Goal: Transaction & Acquisition: Obtain resource

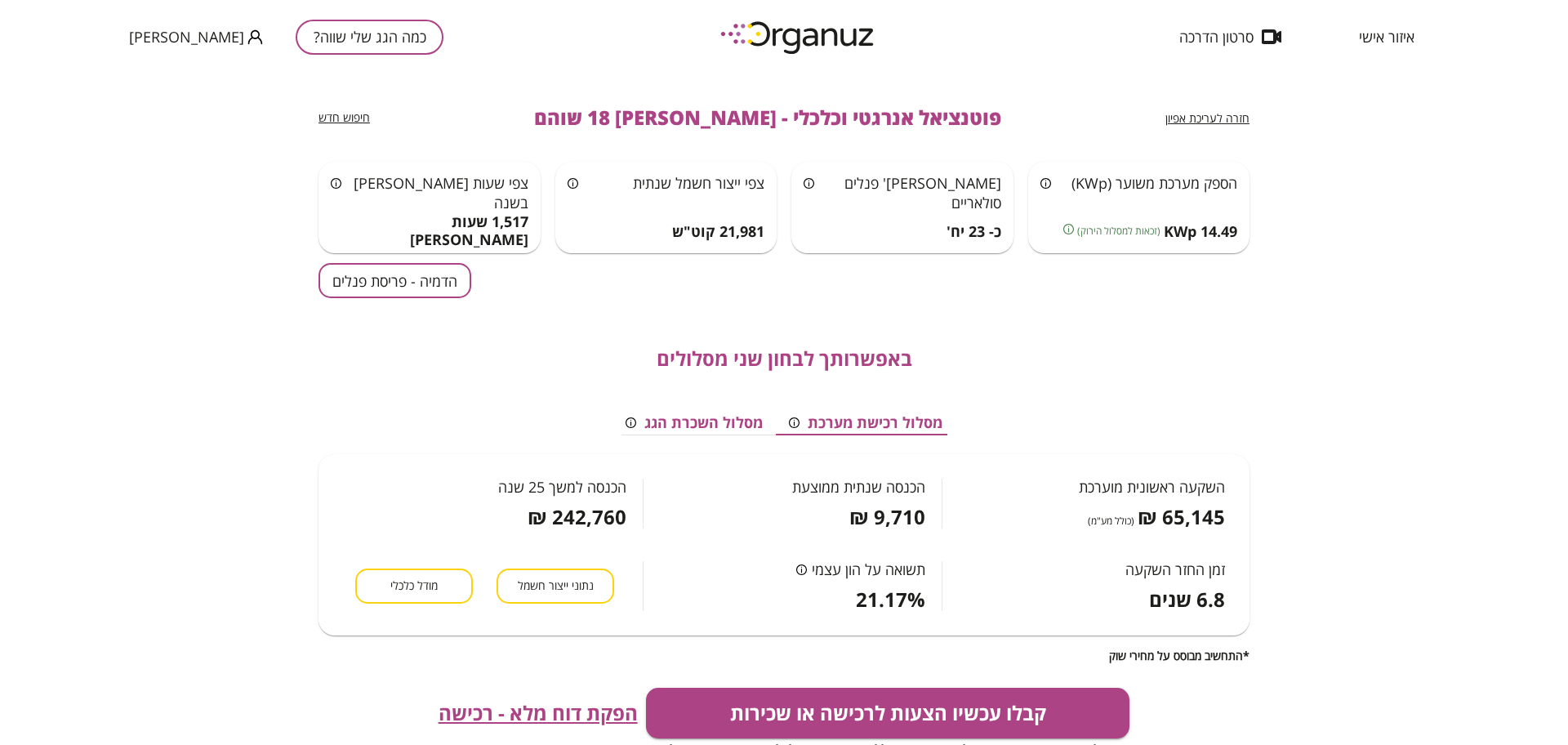
click at [372, 285] on button "הדמיה - פריסת פנלים" at bounding box center [395, 281] width 153 height 35
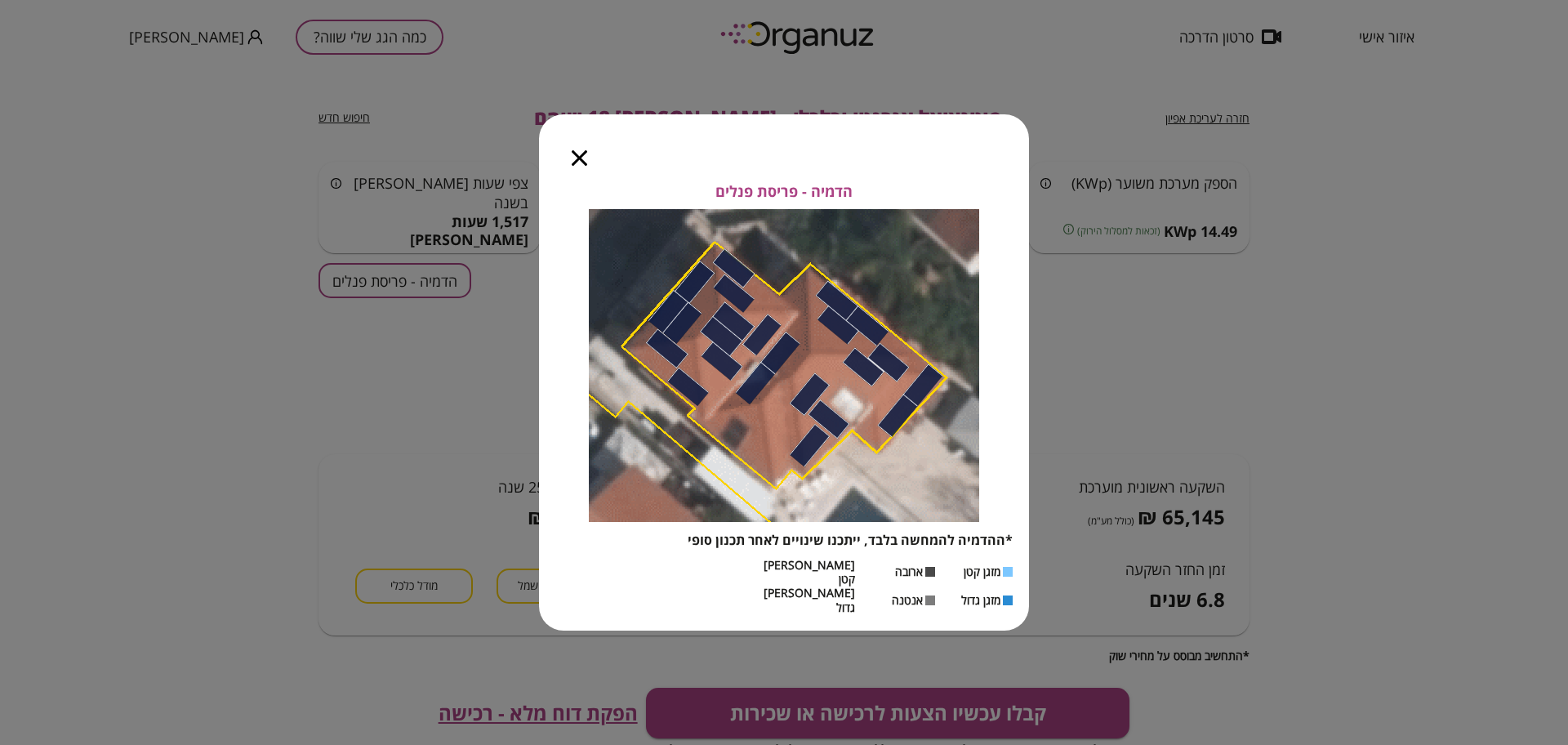
click at [576, 166] on icon "button" at bounding box center [579, 158] width 16 height 16
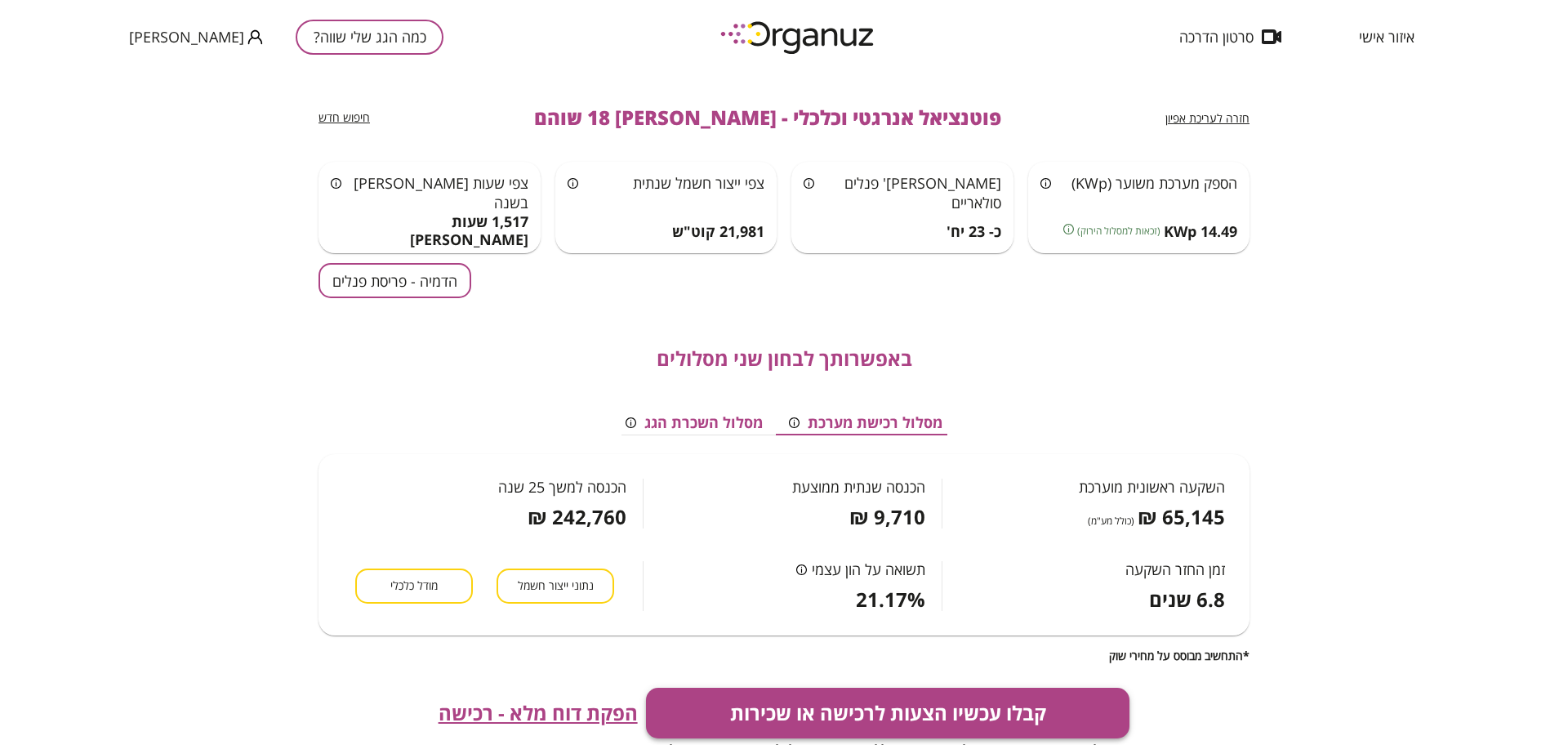
click at [877, 694] on button "קבלו עכשיו הצעות לרכישה או שכירות" at bounding box center [887, 713] width 484 height 51
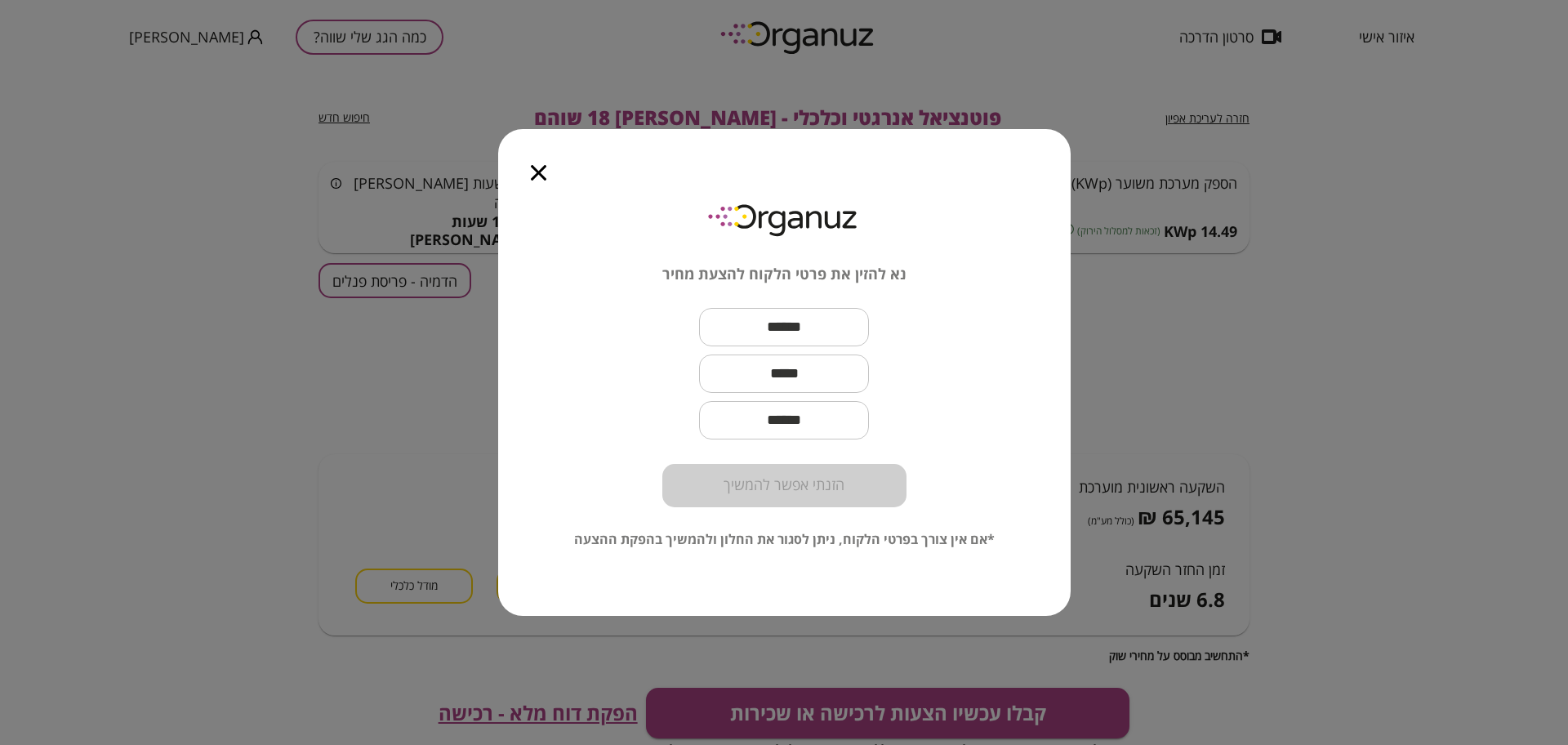
click at [831, 331] on input "text" at bounding box center [784, 327] width 170 height 48
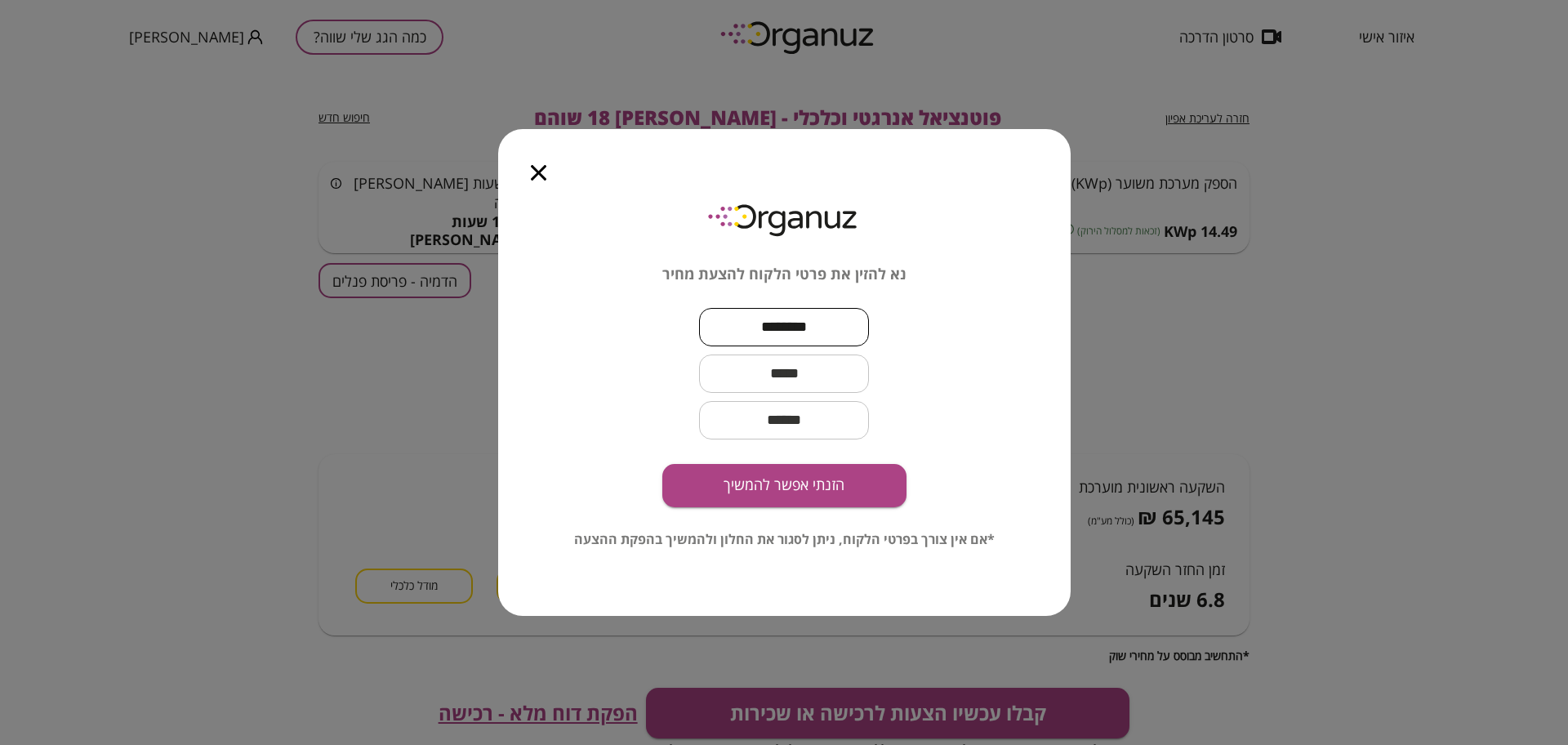
type input "********"
click at [776, 363] on input "text" at bounding box center [784, 374] width 170 height 48
type input "******"
click at [540, 174] on icon "button" at bounding box center [538, 173] width 16 height 16
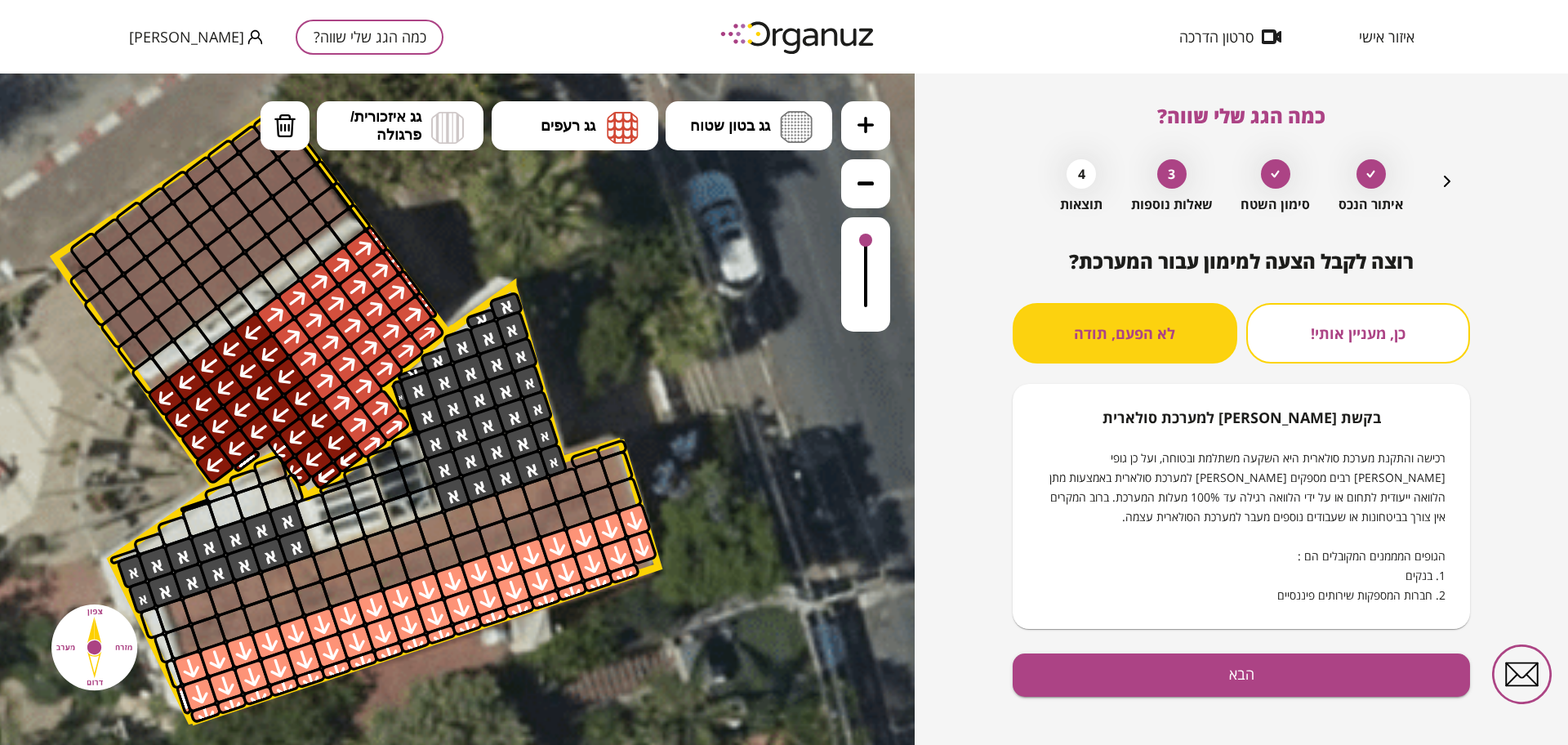
click at [1404, 38] on span "איזור אישי" at bounding box center [1386, 37] width 56 height 17
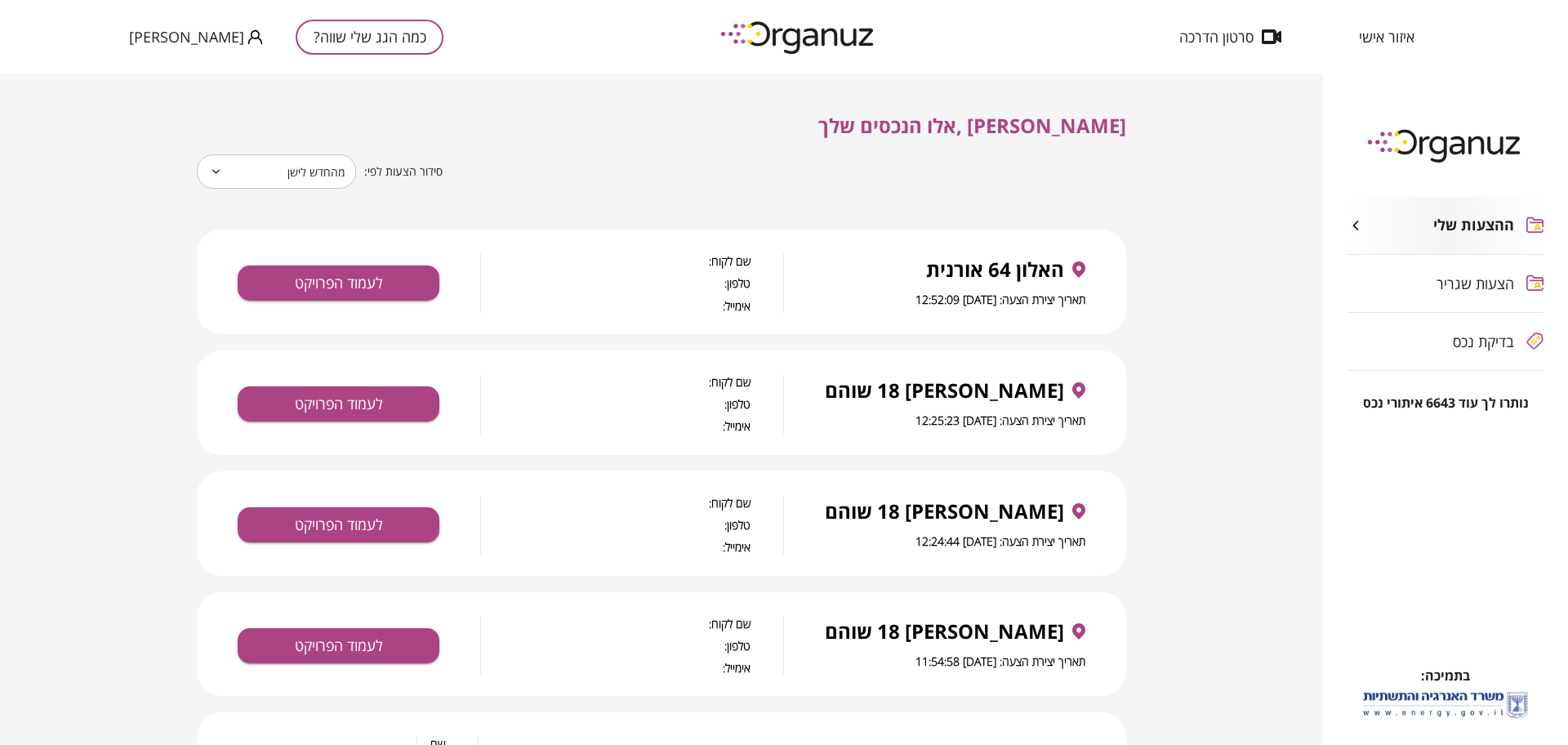
click at [293, 265] on div "האלון 64 אורנית תאריך יצירת הצעה: [DATE] 12:52:09 שם לקוח: טלפון: אימייל: לעמוד…" at bounding box center [661, 282] width 929 height 105
click at [315, 280] on button "לעמוד הפרויקט" at bounding box center [338, 283] width 202 height 35
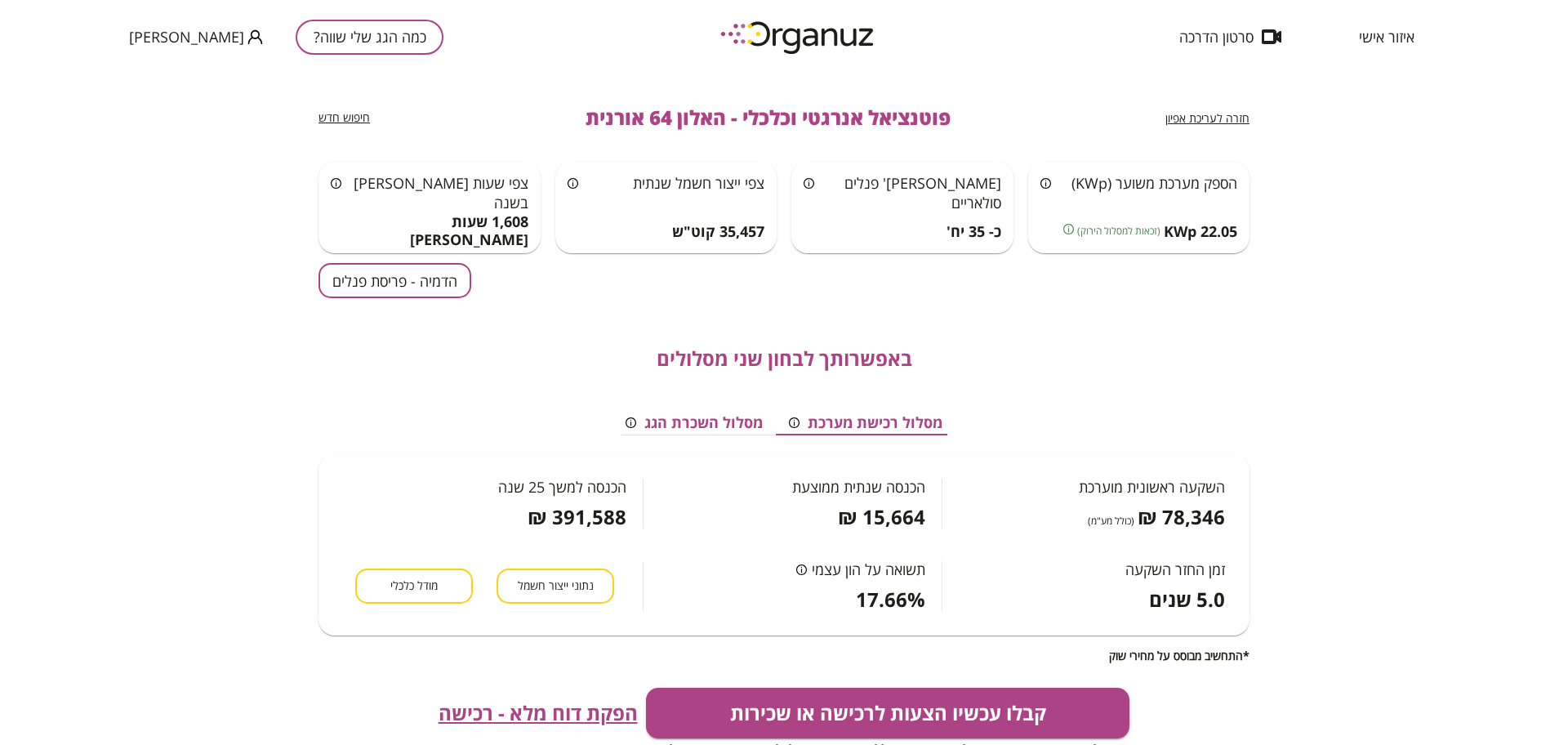
click at [1191, 119] on span "חזרה לעריכת אפיון" at bounding box center [1207, 118] width 84 height 16
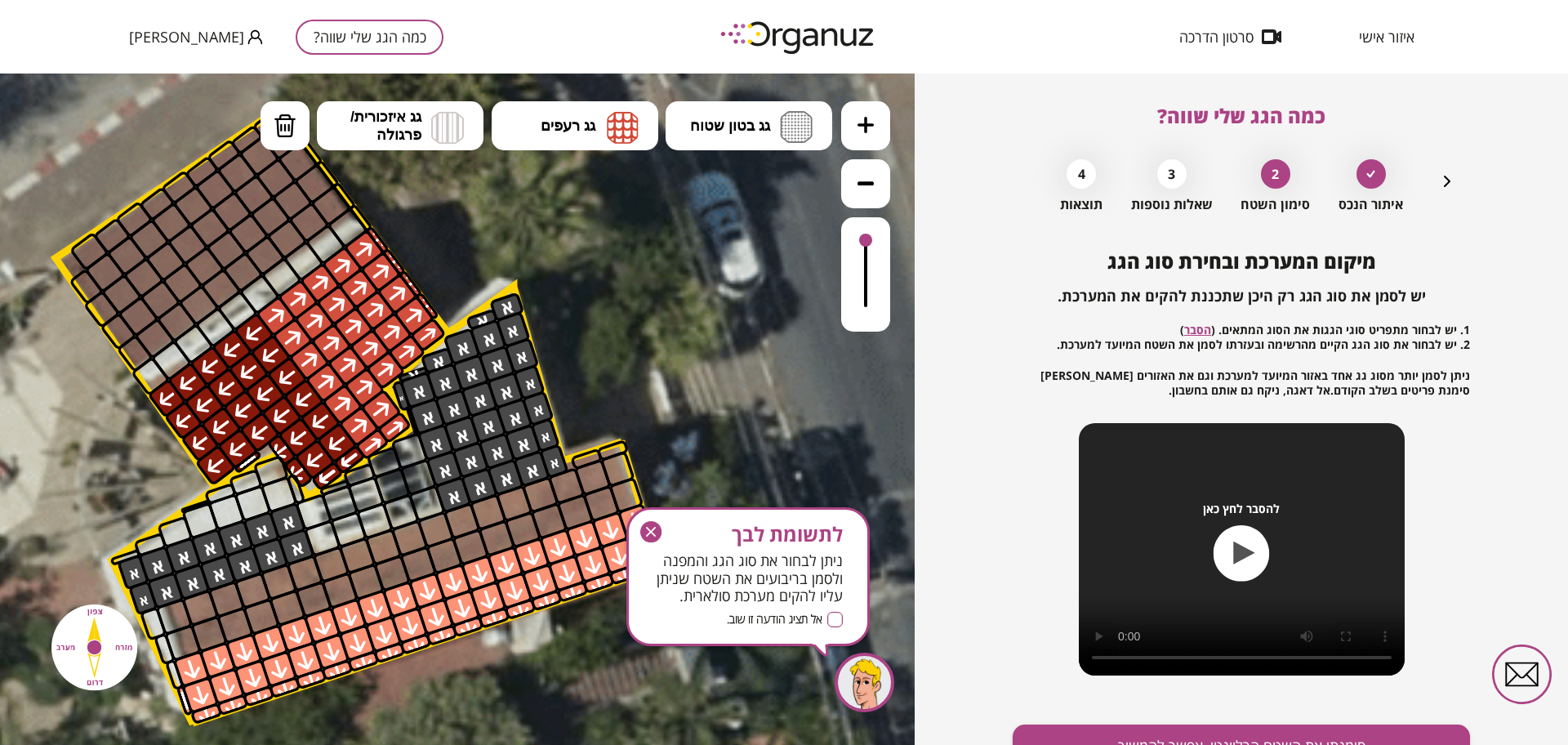
drag, startPoint x: 604, startPoint y: 327, endPoint x: 628, endPoint y: 347, distance: 31.2
click at [628, 350] on icon at bounding box center [123, 683] width 3555 height 3557
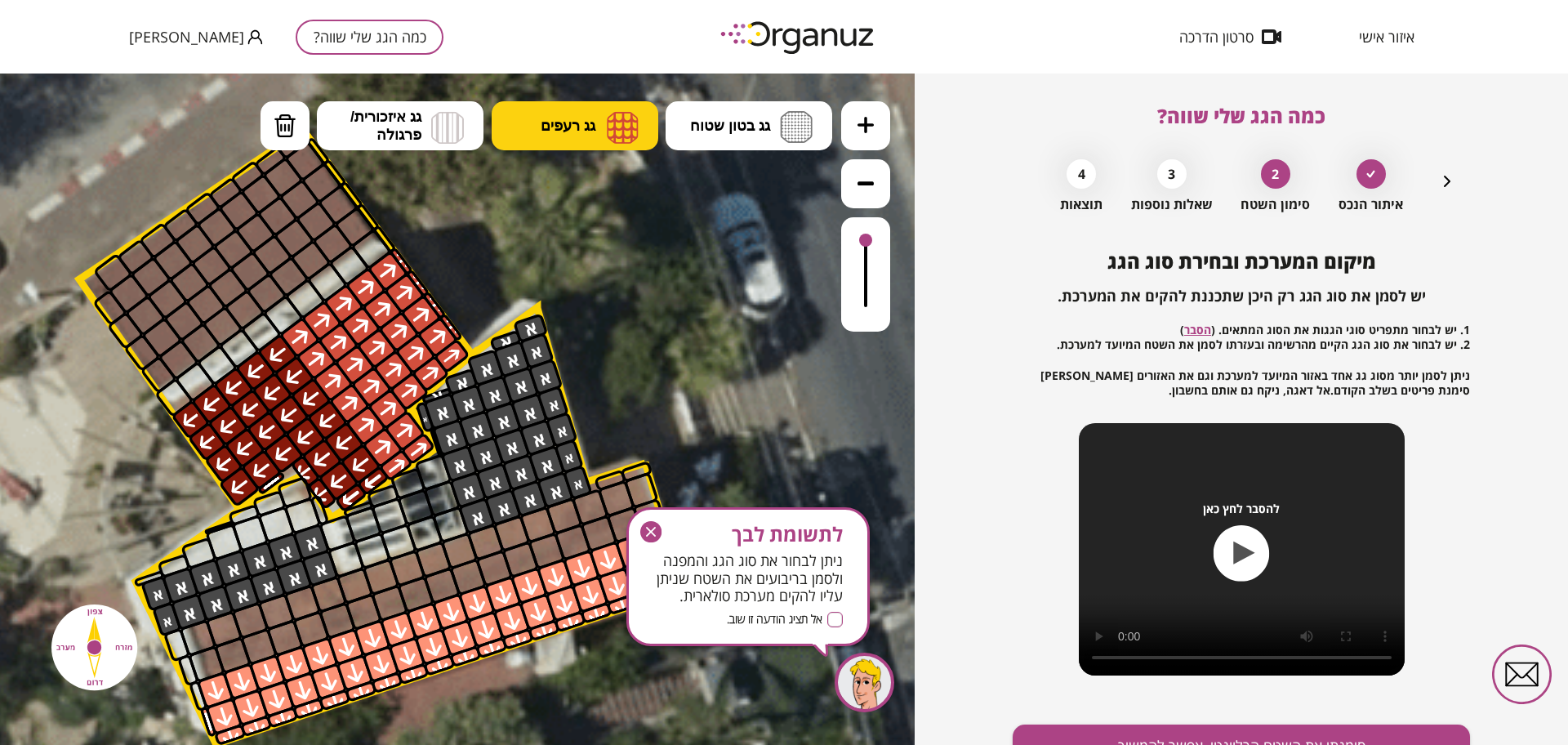
click at [619, 125] on img at bounding box center [623, 127] width 32 height 32
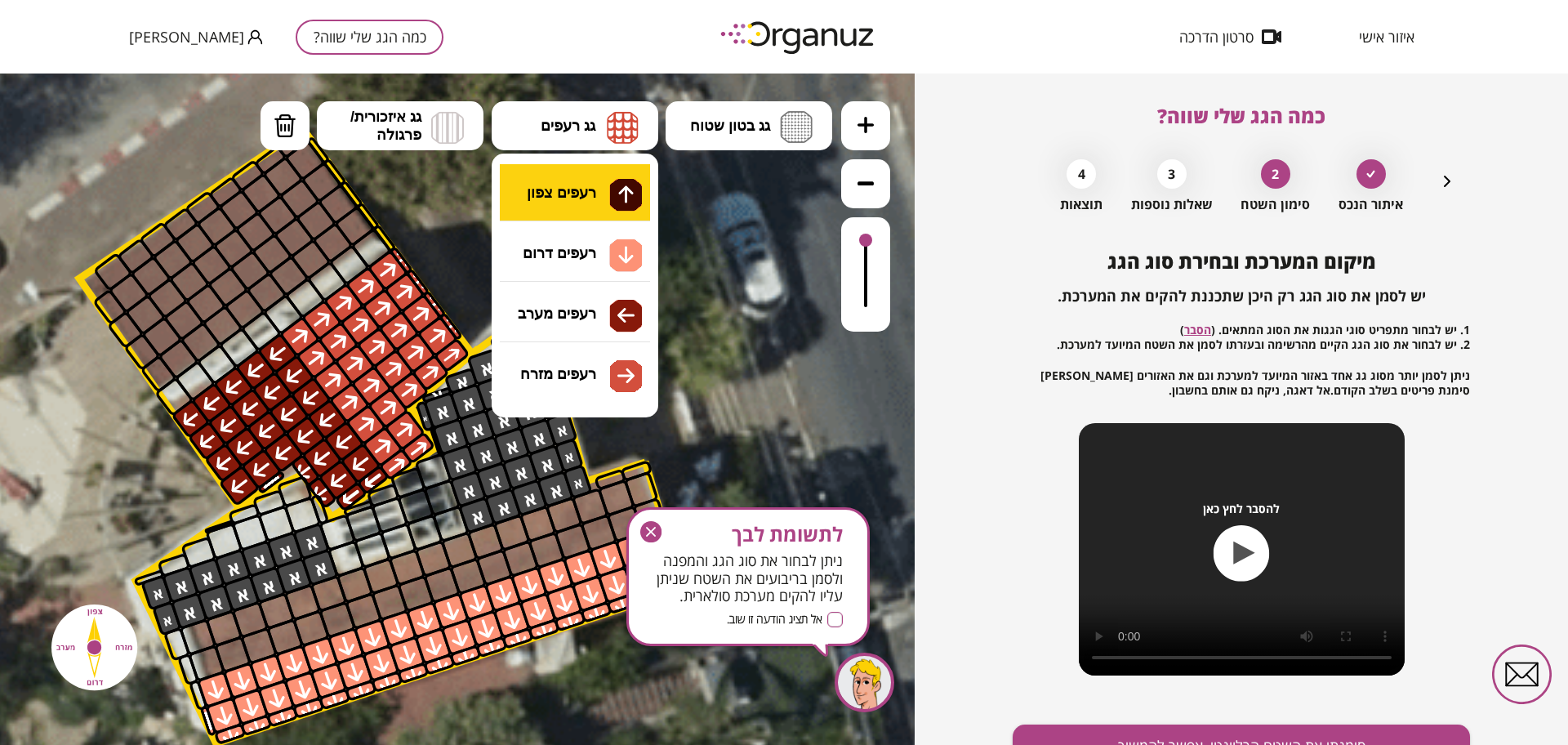
click at [623, 195] on div ".st0 { fill: #FFFFFF; } .st0 { fill: #FFFFFF; }" at bounding box center [457, 409] width 915 height 672
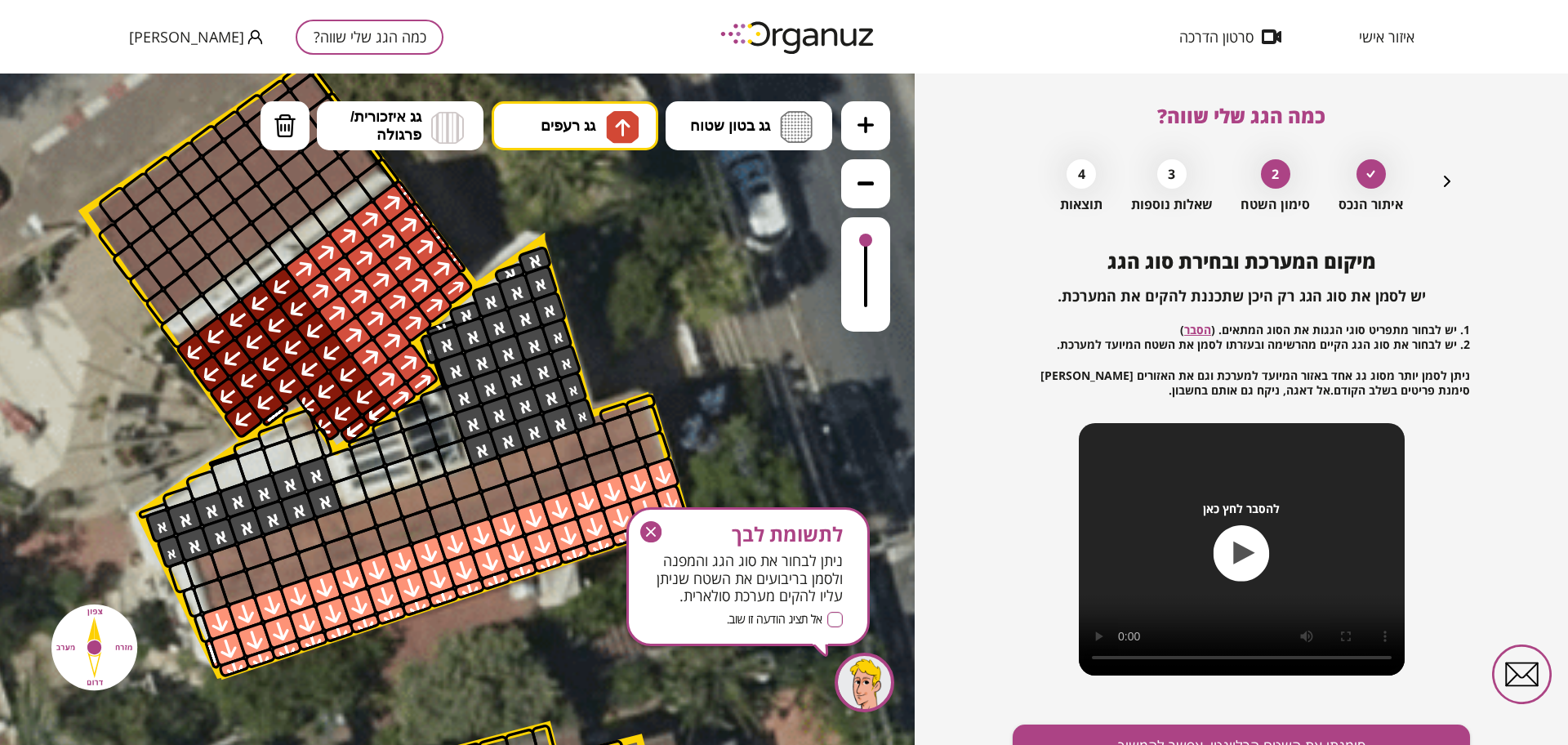
drag, startPoint x: 690, startPoint y: 297, endPoint x: 688, endPoint y: 213, distance: 84.0
click at [688, 213] on icon at bounding box center [151, 636] width 3555 height 3557
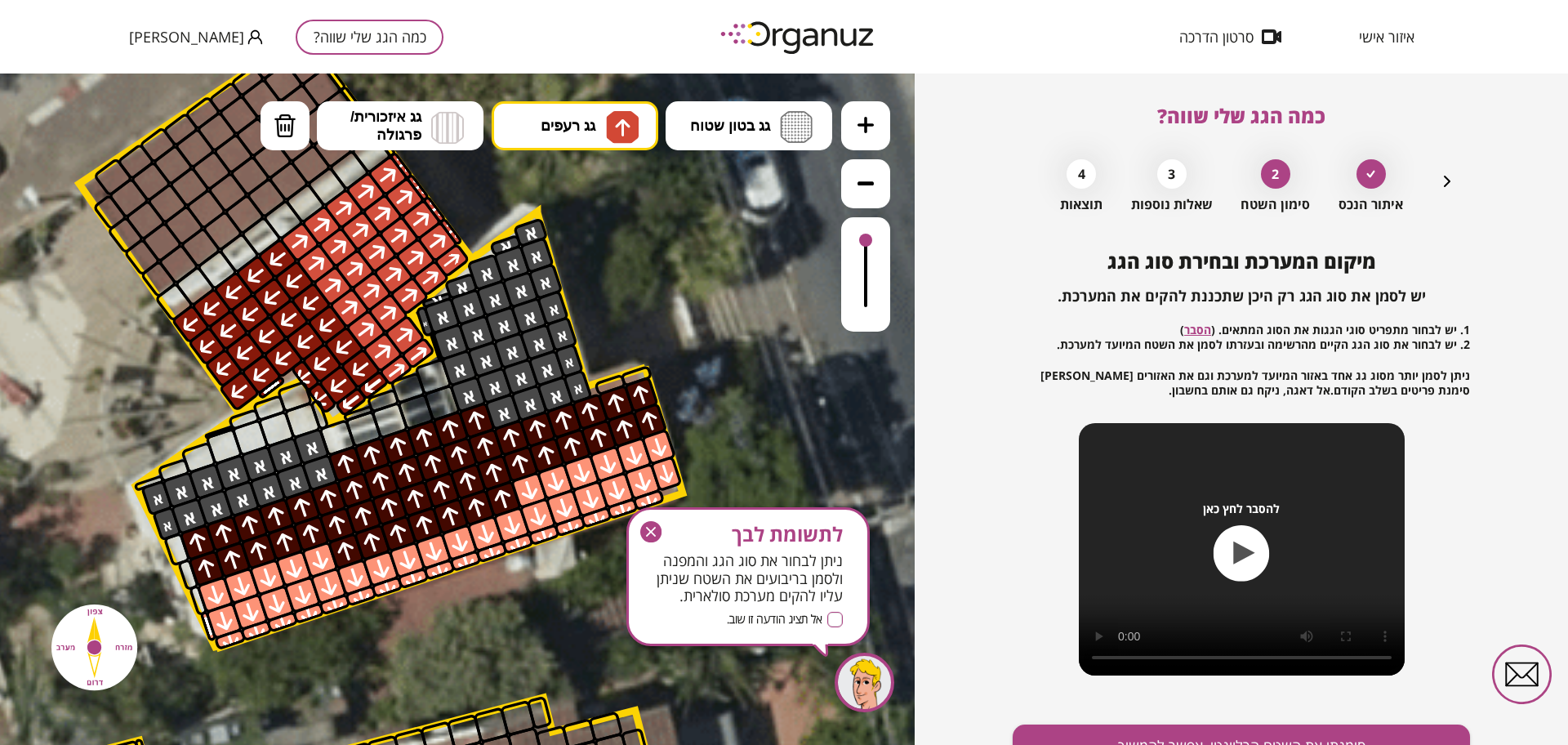
drag, startPoint x: 200, startPoint y: 554, endPoint x: 265, endPoint y: 478, distance: 100.0
click at [292, 125] on img at bounding box center [286, 126] width 23 height 25
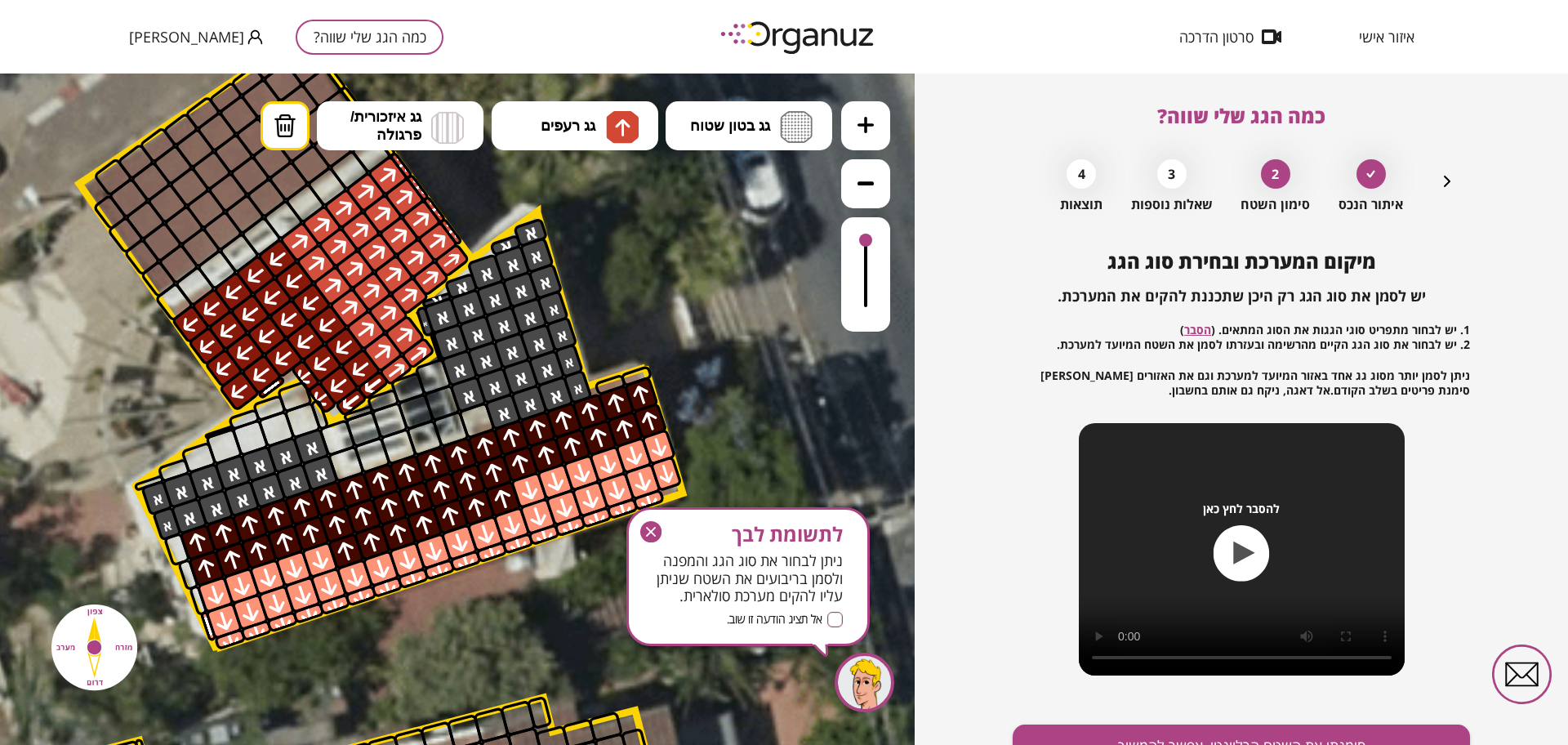
drag, startPoint x: 340, startPoint y: 445, endPoint x: 472, endPoint y: 419, distance: 134.5
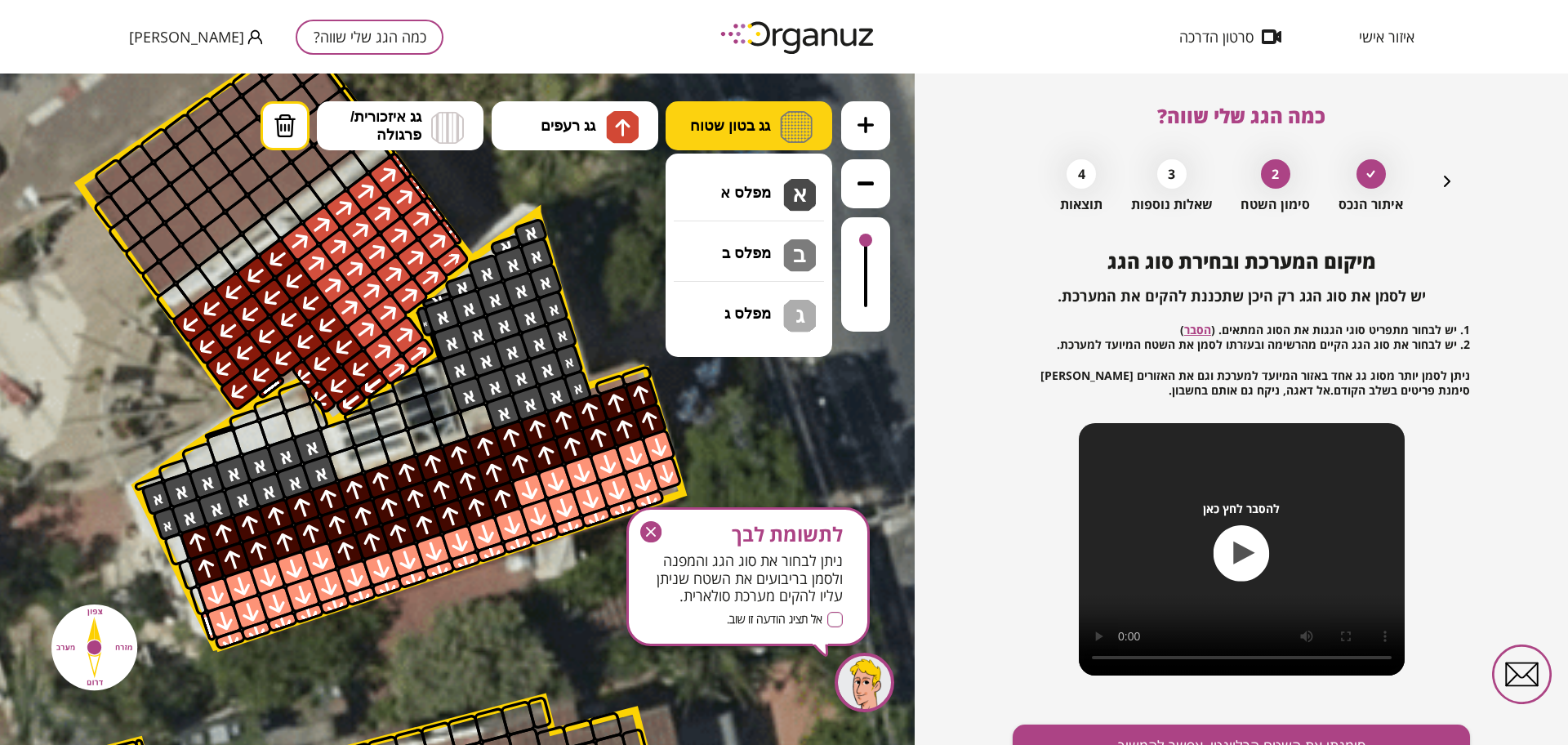
click at [713, 124] on span "גג בטון שטוח" at bounding box center [730, 126] width 80 height 18
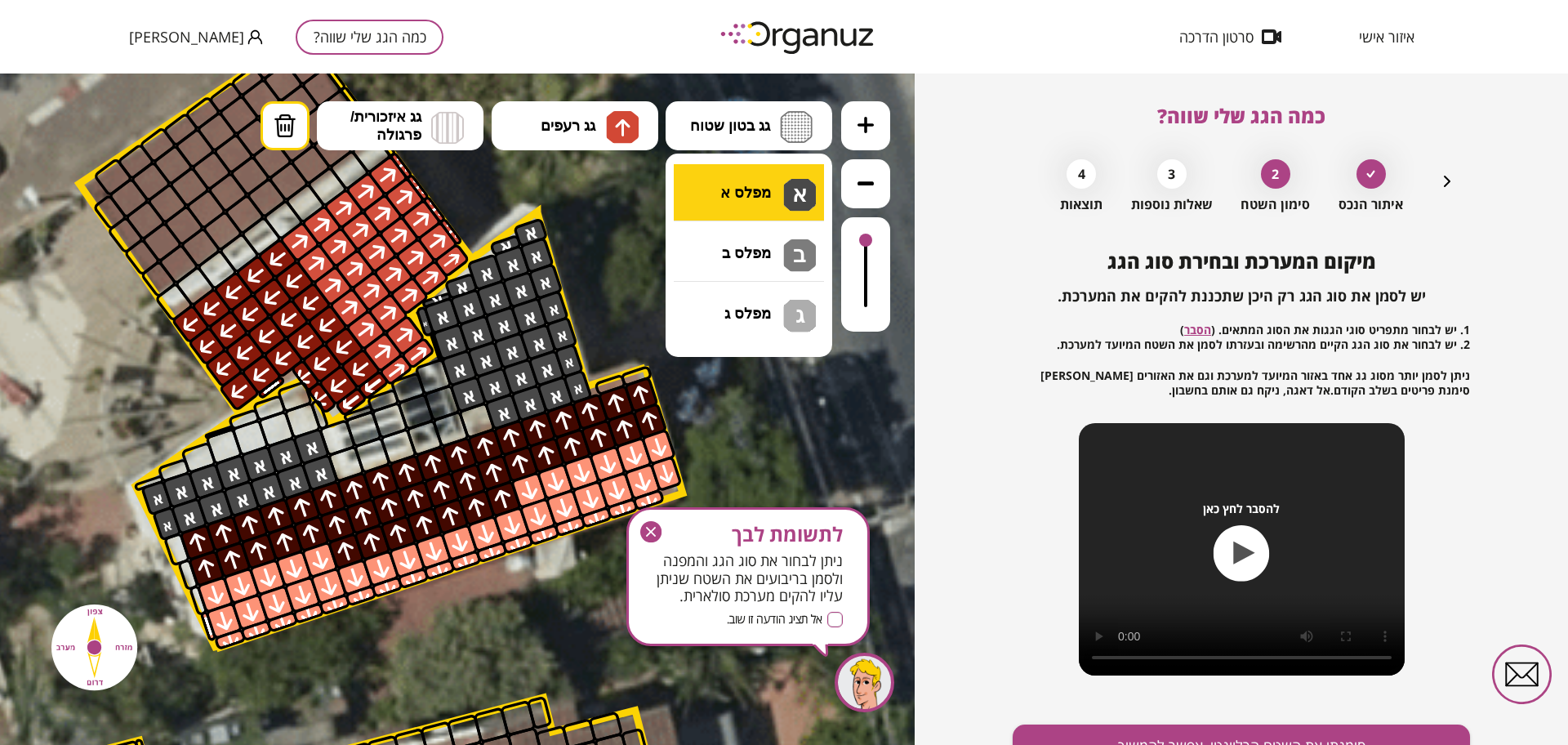
click at [745, 189] on div ".st0 { fill: #FFFFFF; } .st0 { fill: #FFFFFF; }" at bounding box center [457, 409] width 915 height 672
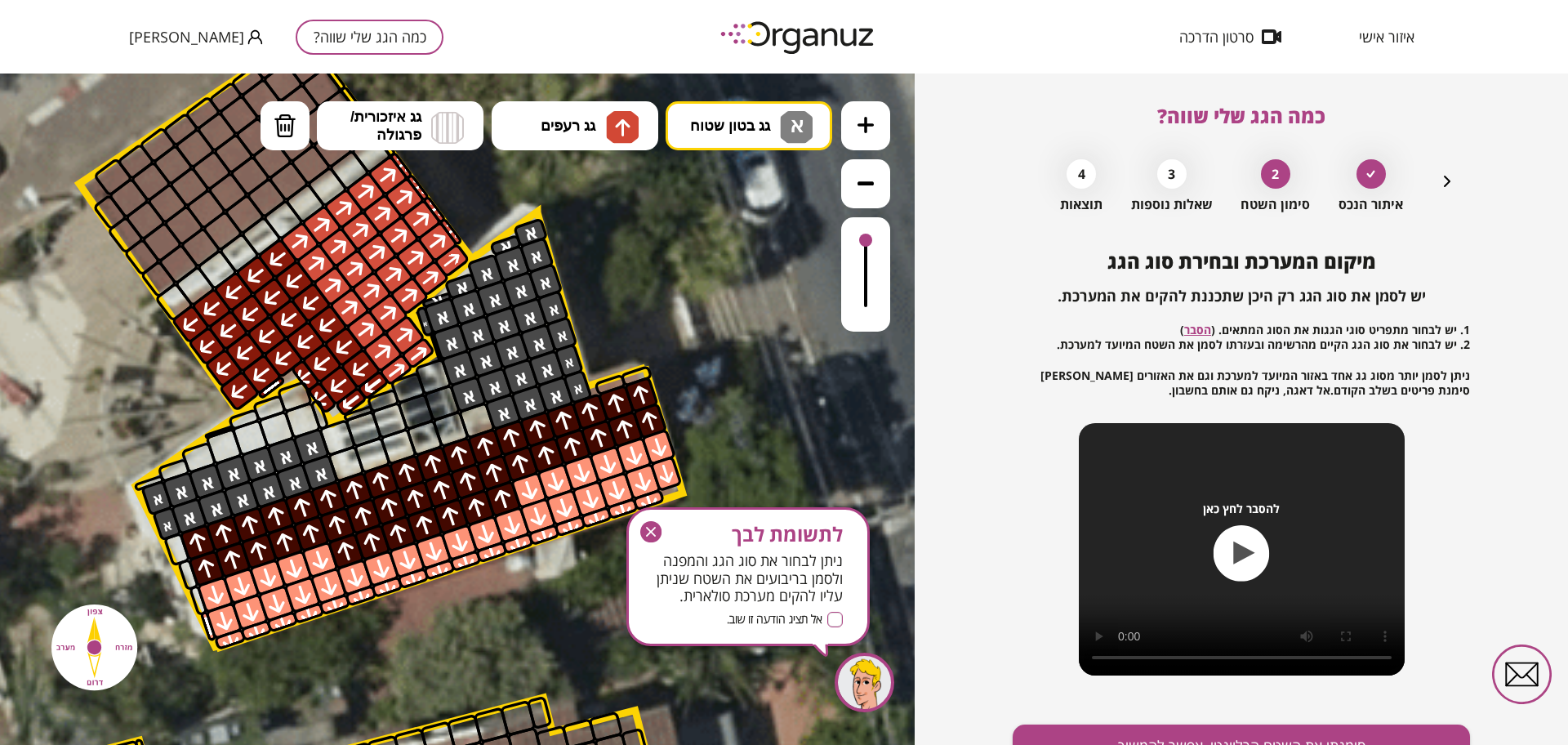
click at [481, 417] on div at bounding box center [476, 420] width 38 height 38
click at [599, 116] on button "גג רעפים" at bounding box center [574, 125] width 167 height 49
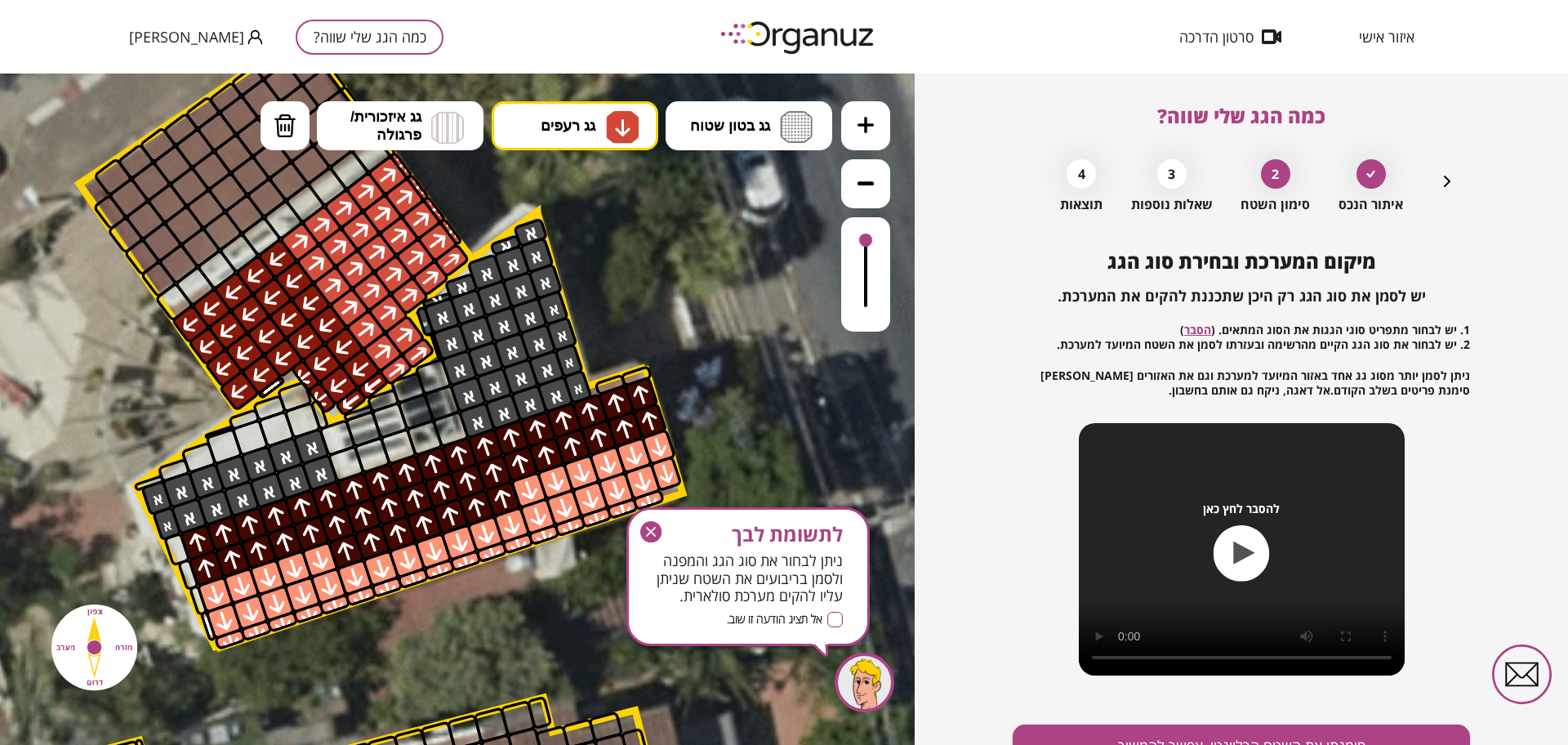
click at [604, 245] on div ".st0 { fill: #FFFFFF; } .st0 { fill: #FFFFFF; }" at bounding box center [457, 409] width 915 height 672
drag, startPoint x: 353, startPoint y: 550, endPoint x: 495, endPoint y: 497, distance: 151.6
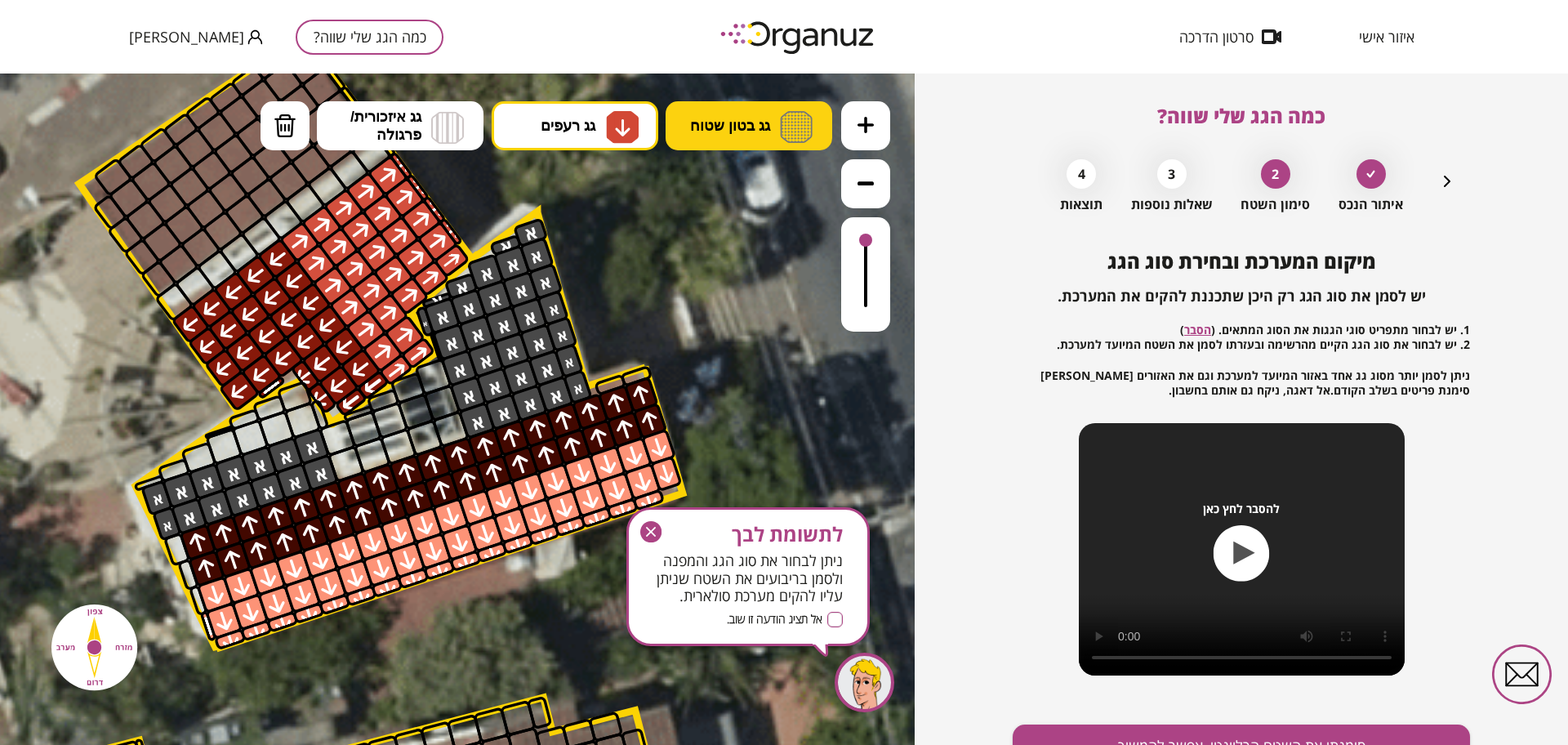
click at [753, 128] on span "גג בטון שטוח" at bounding box center [730, 126] width 80 height 18
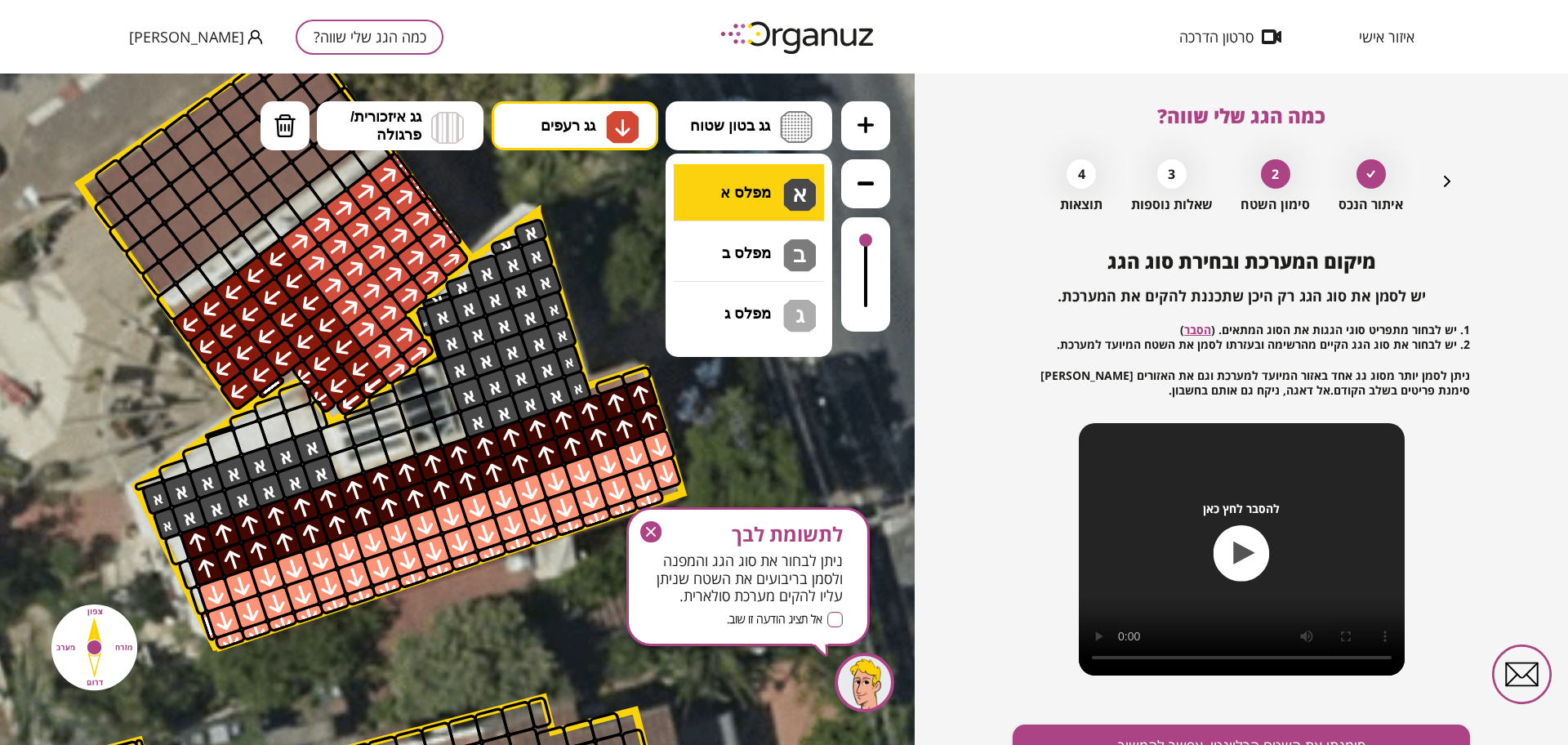
click at [761, 185] on div ".st0 { fill: #FFFFFF; } .st0 { fill: #FFFFFF; }" at bounding box center [457, 409] width 915 height 672
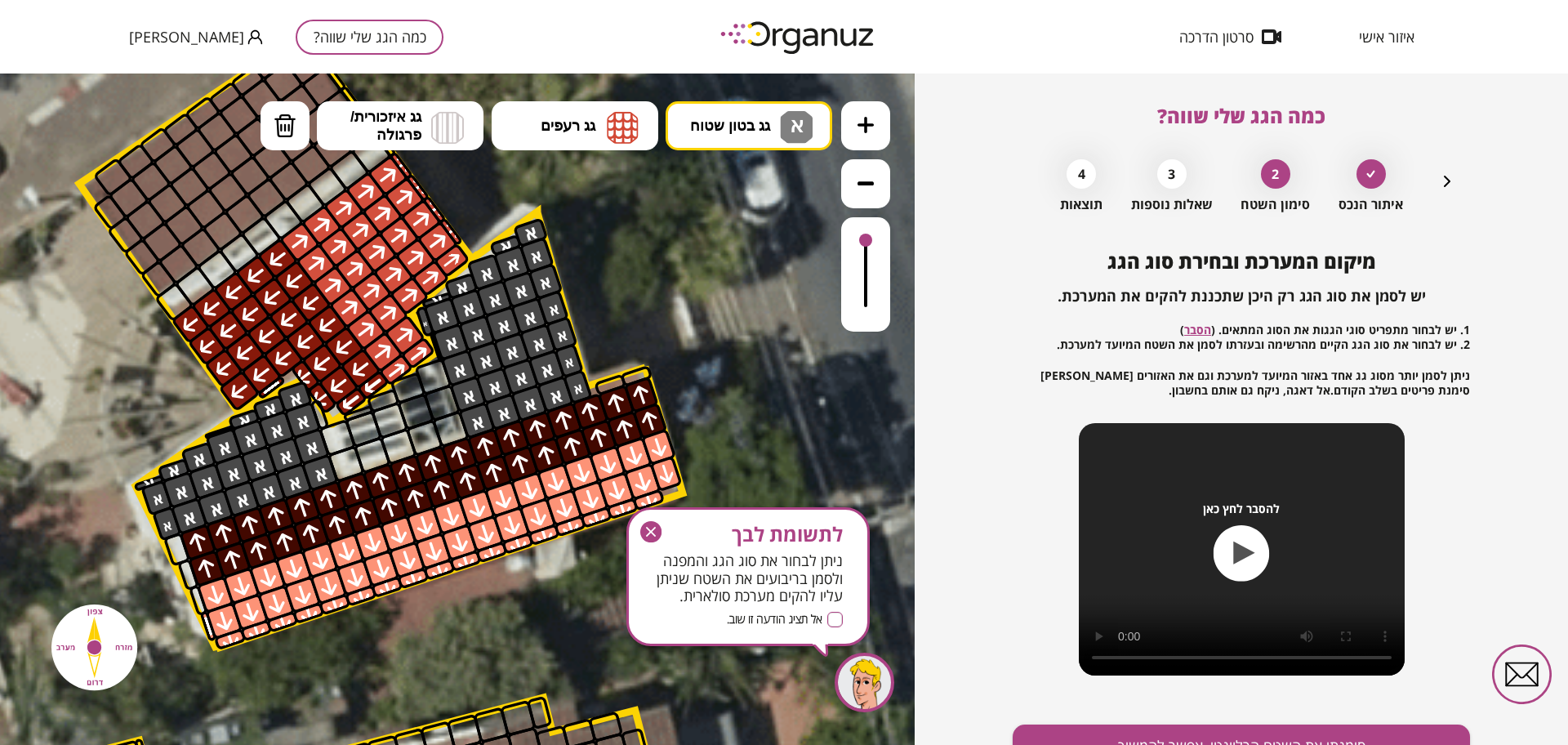
drag, startPoint x: 294, startPoint y: 419, endPoint x: 365, endPoint y: 341, distance: 105.5
click at [1439, 184] on icon "button" at bounding box center [1447, 182] width 20 height 20
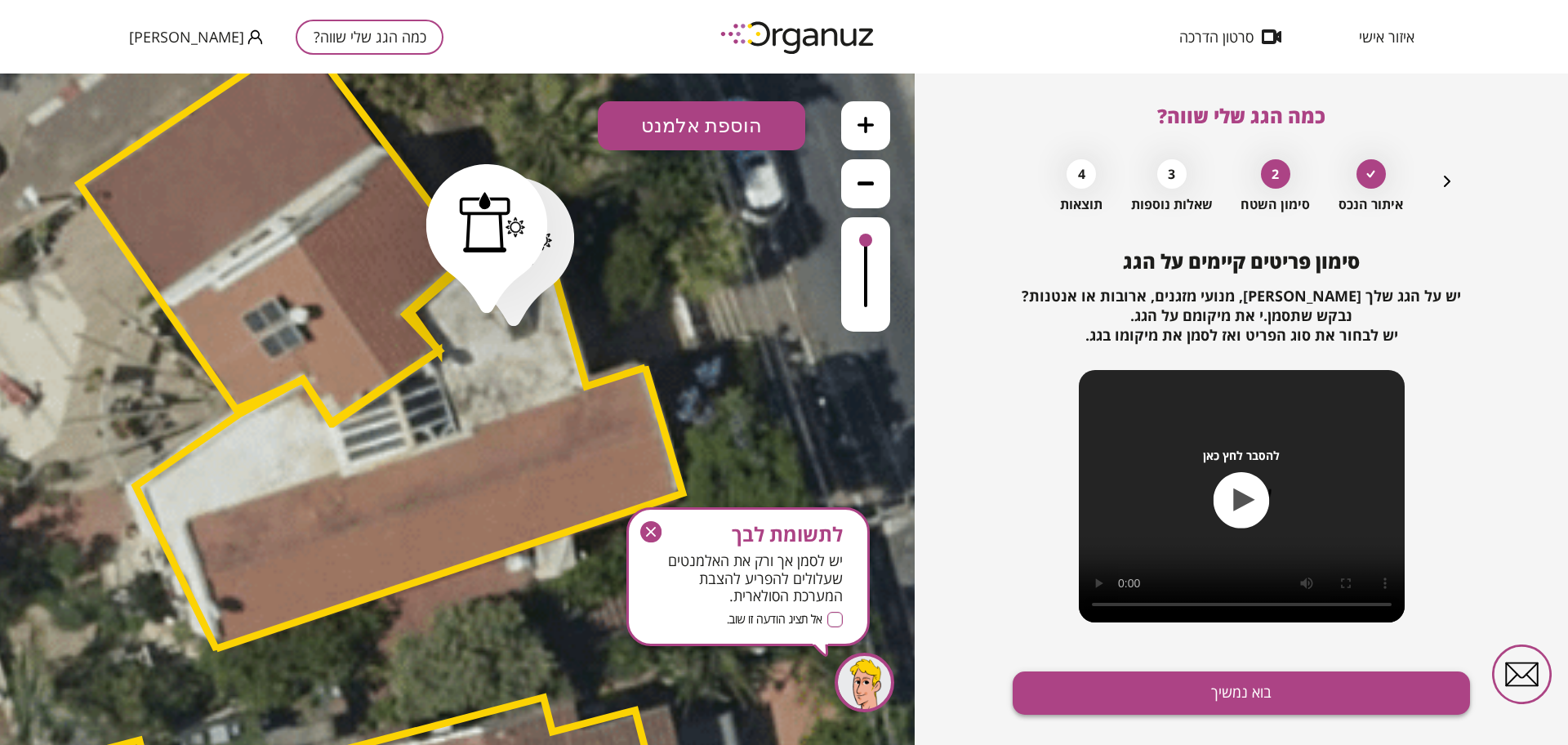
click at [1280, 686] on button "בוא נמשיך" at bounding box center [1241, 694] width 457 height 43
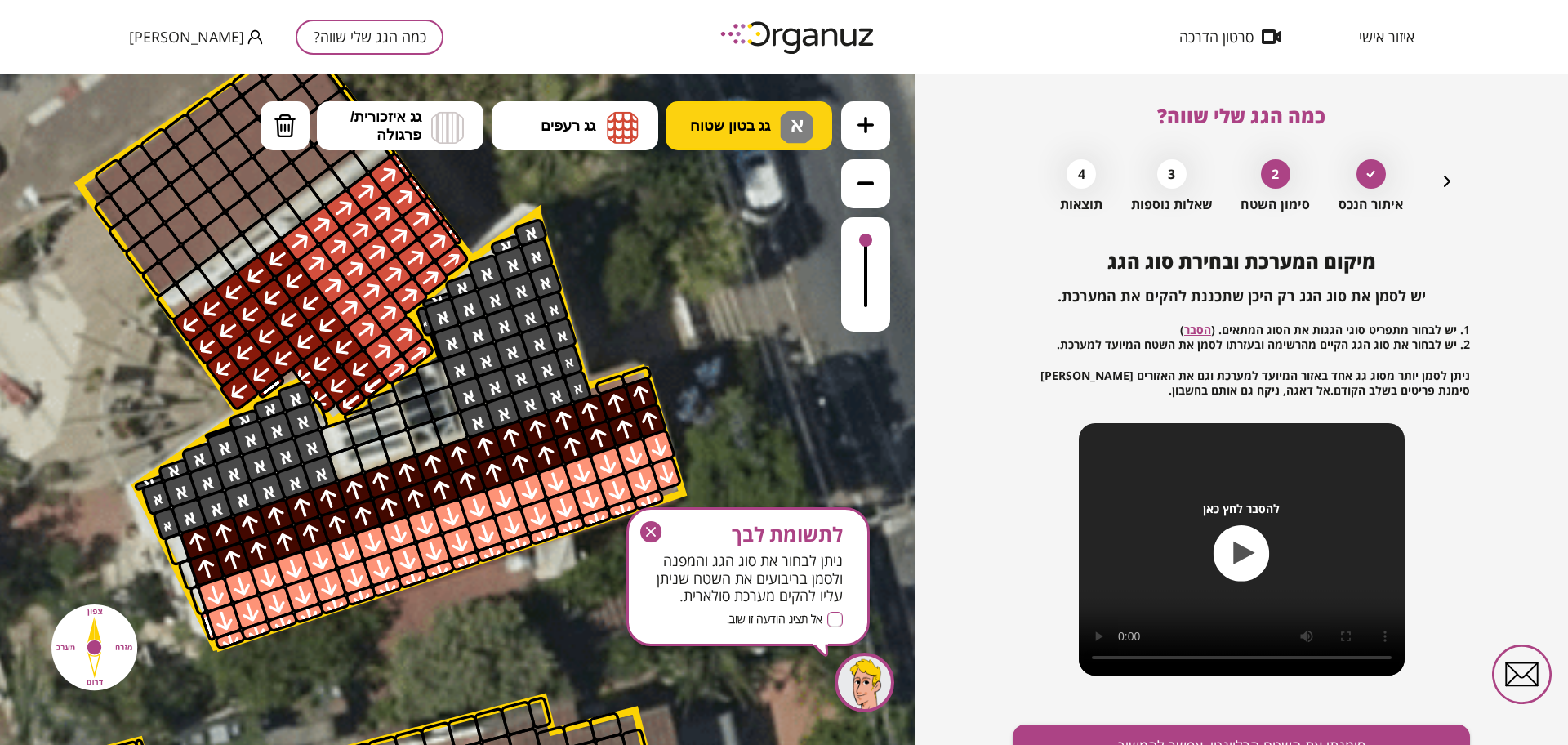
click at [712, 133] on span "גג בטון שטוח" at bounding box center [730, 126] width 80 height 18
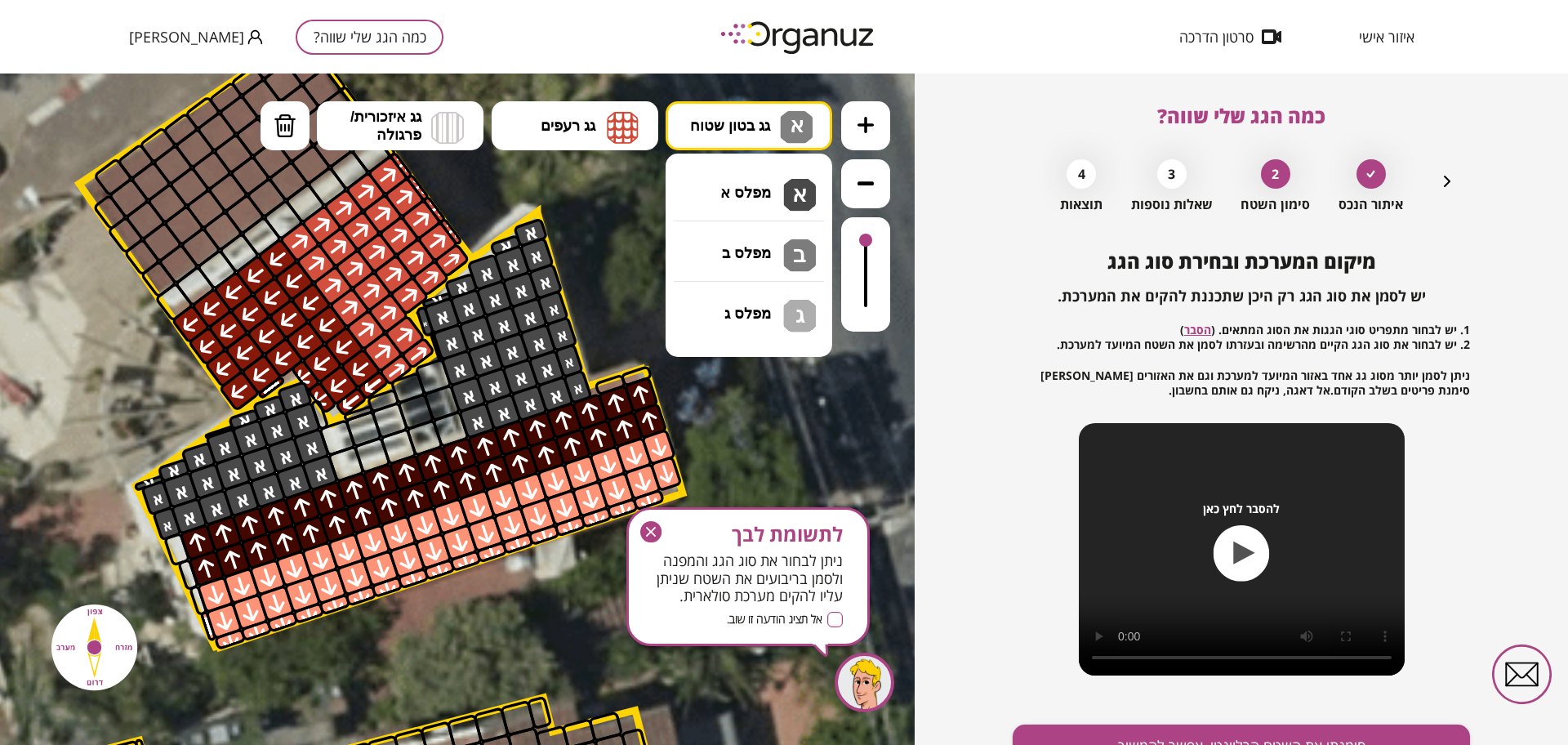
drag, startPoint x: 730, startPoint y: 194, endPoint x: 578, endPoint y: 307, distance: 189.4
click at [730, 192] on div ".st0 { fill: #FFFFFF; } .st0 { fill: #FFFFFF; }" at bounding box center [457, 409] width 915 height 672
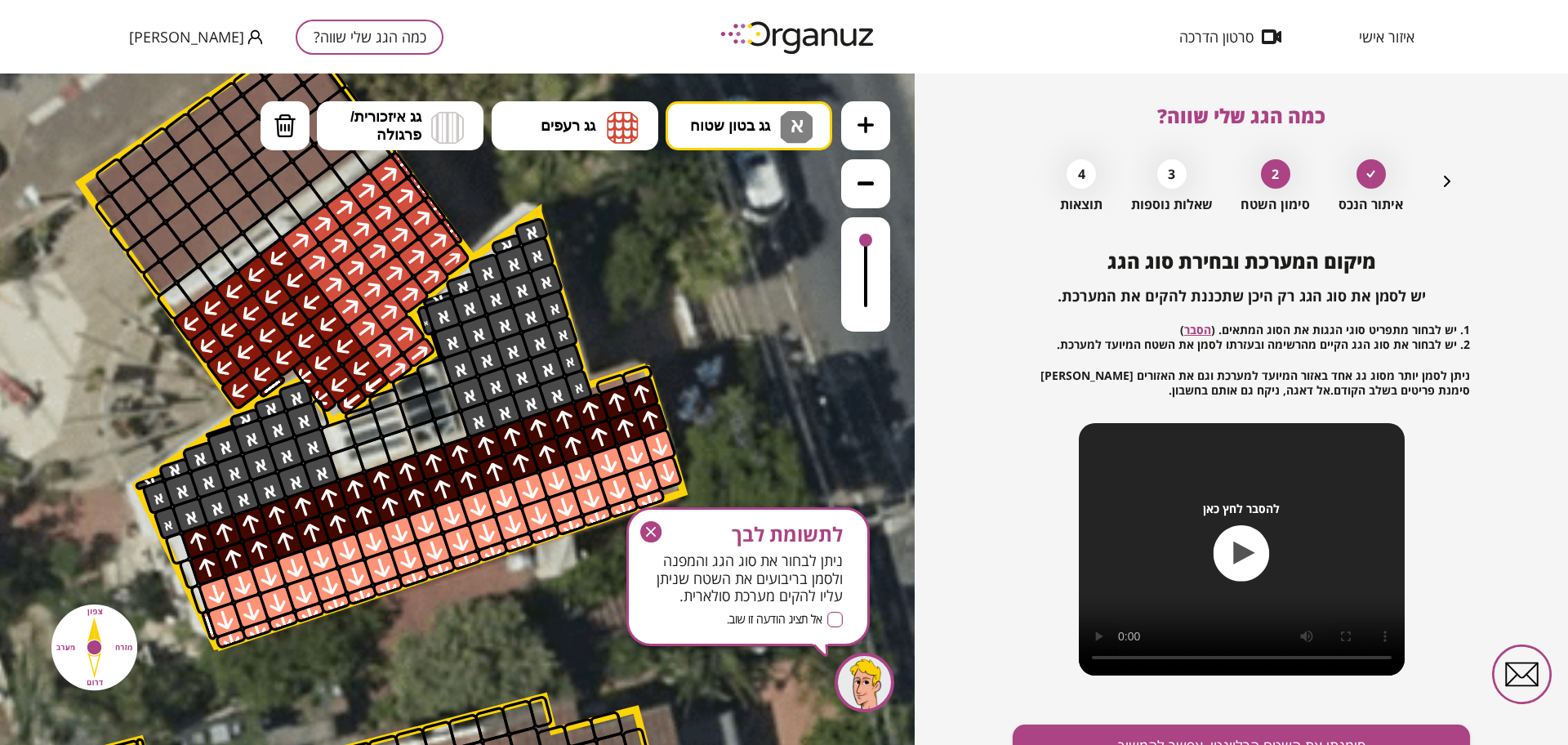
click at [225, 425] on div at bounding box center [220, 431] width 30 height 15
click at [222, 428] on div at bounding box center [220, 431] width 30 height 15
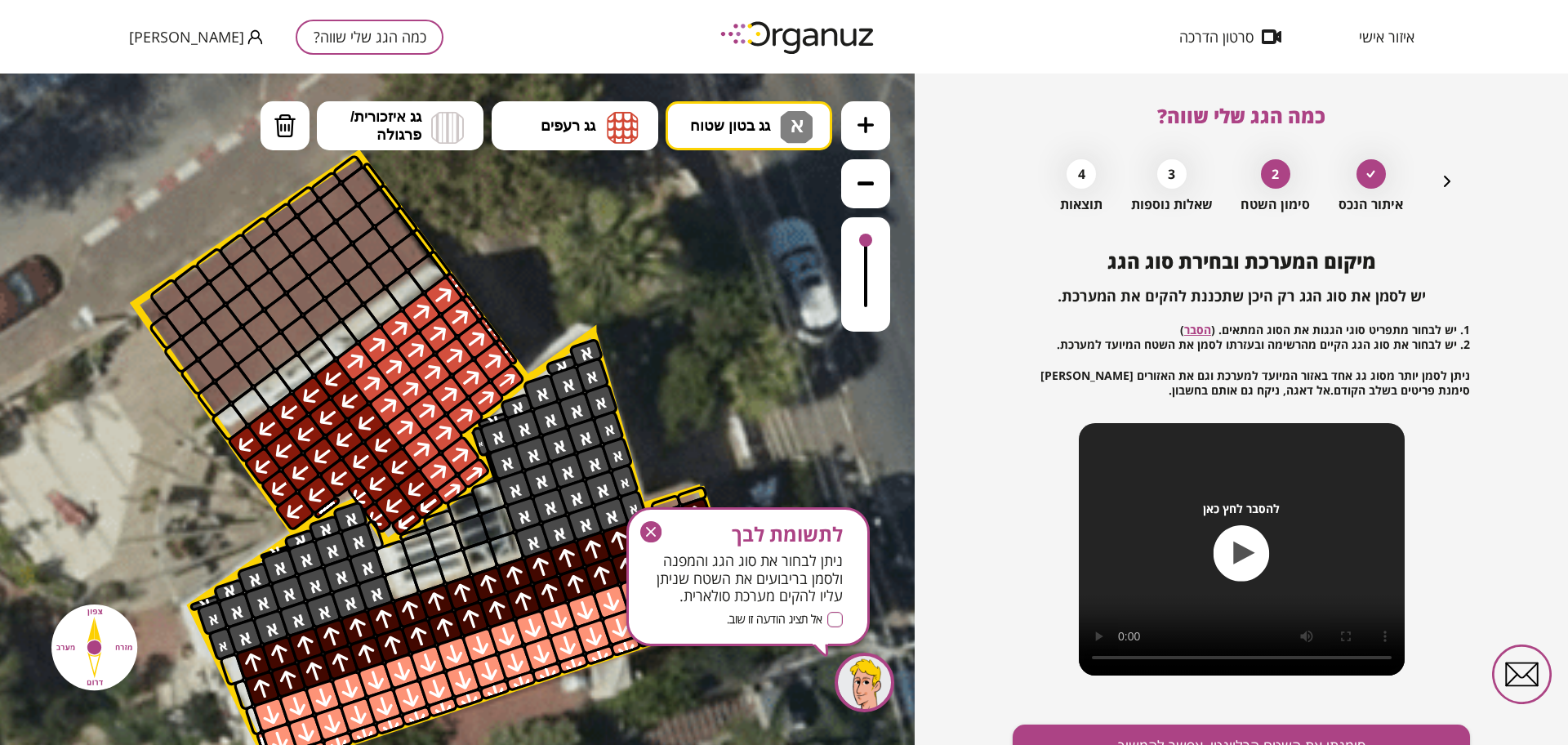
drag, startPoint x: 175, startPoint y: 384, endPoint x: 239, endPoint y: 514, distance: 144.9
click at [239, 514] on icon at bounding box center [203, 728] width 3555 height 3557
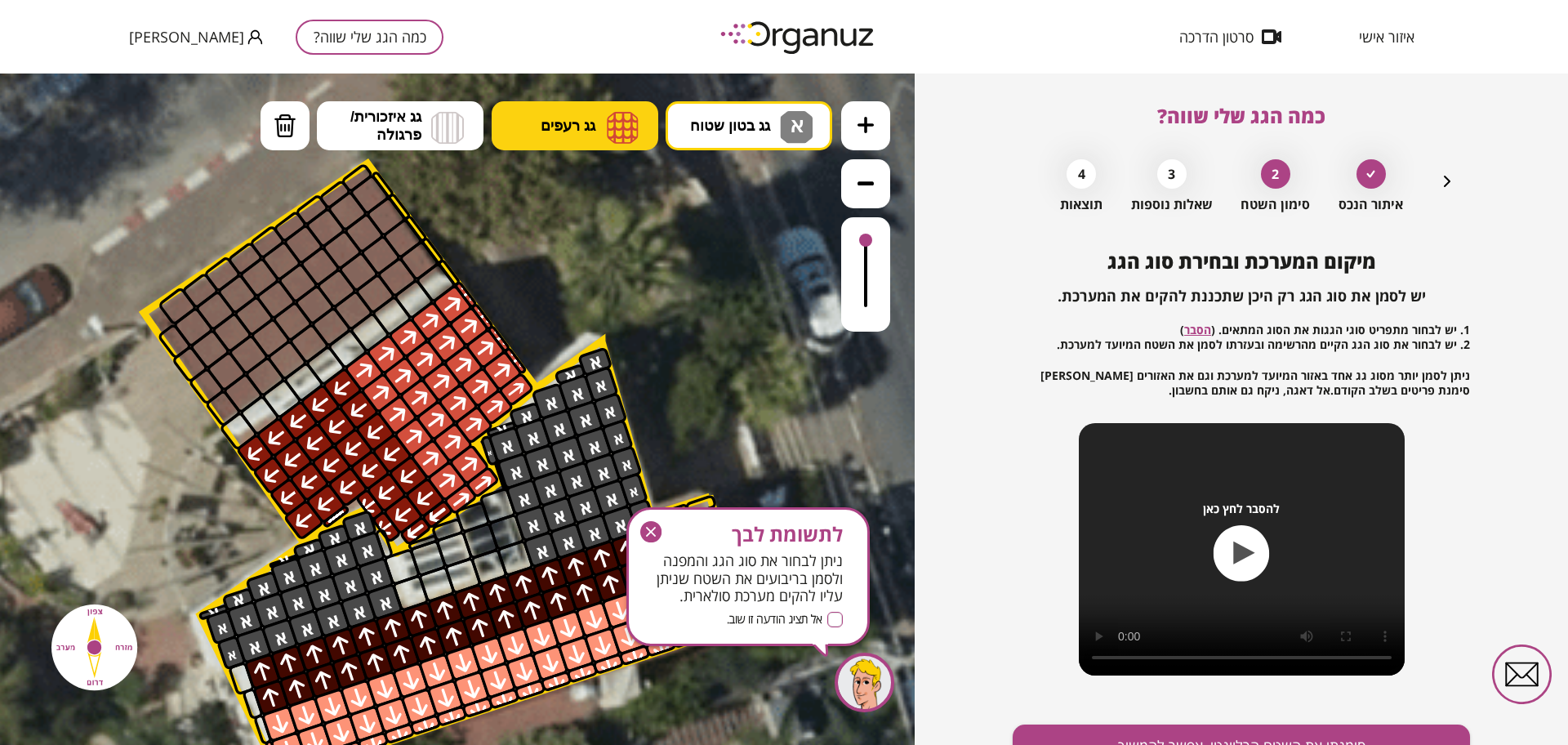
click at [552, 117] on span "גג רעפים" at bounding box center [568, 126] width 55 height 18
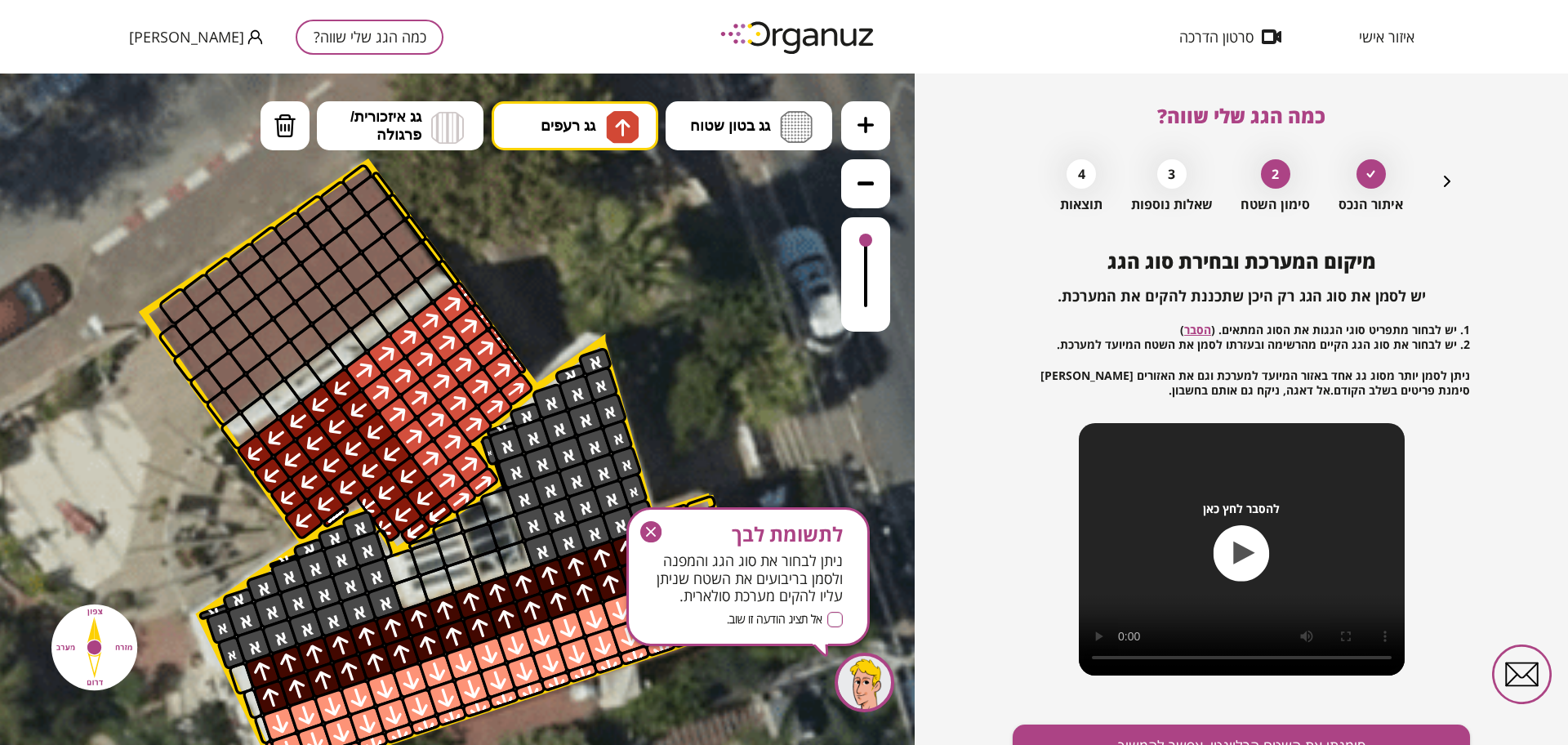
click at [601, 188] on div ".st0 { fill: #FFFFFF; } .st0 { fill: #FFFFFF; }" at bounding box center [457, 409] width 915 height 672
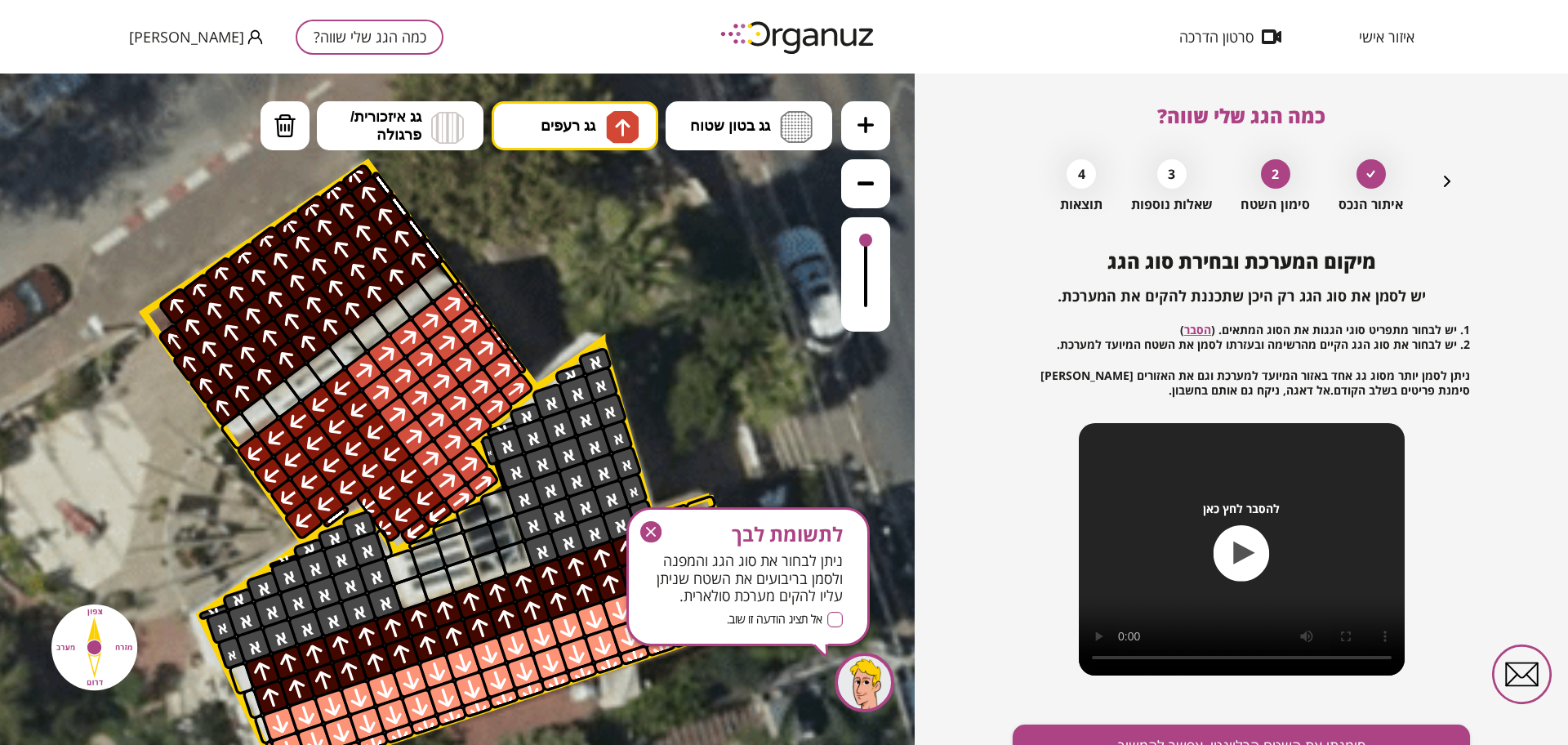
drag, startPoint x: 410, startPoint y: 252, endPoint x: 155, endPoint y: 331, distance: 267.0
click at [155, 331] on div ".st0 { fill: #FFFFFF; } .st0 { fill: #FFFFFF; }" at bounding box center [211, 738] width 3555 height 3557
click at [645, 533] on icon "button" at bounding box center [651, 532] width 22 height 22
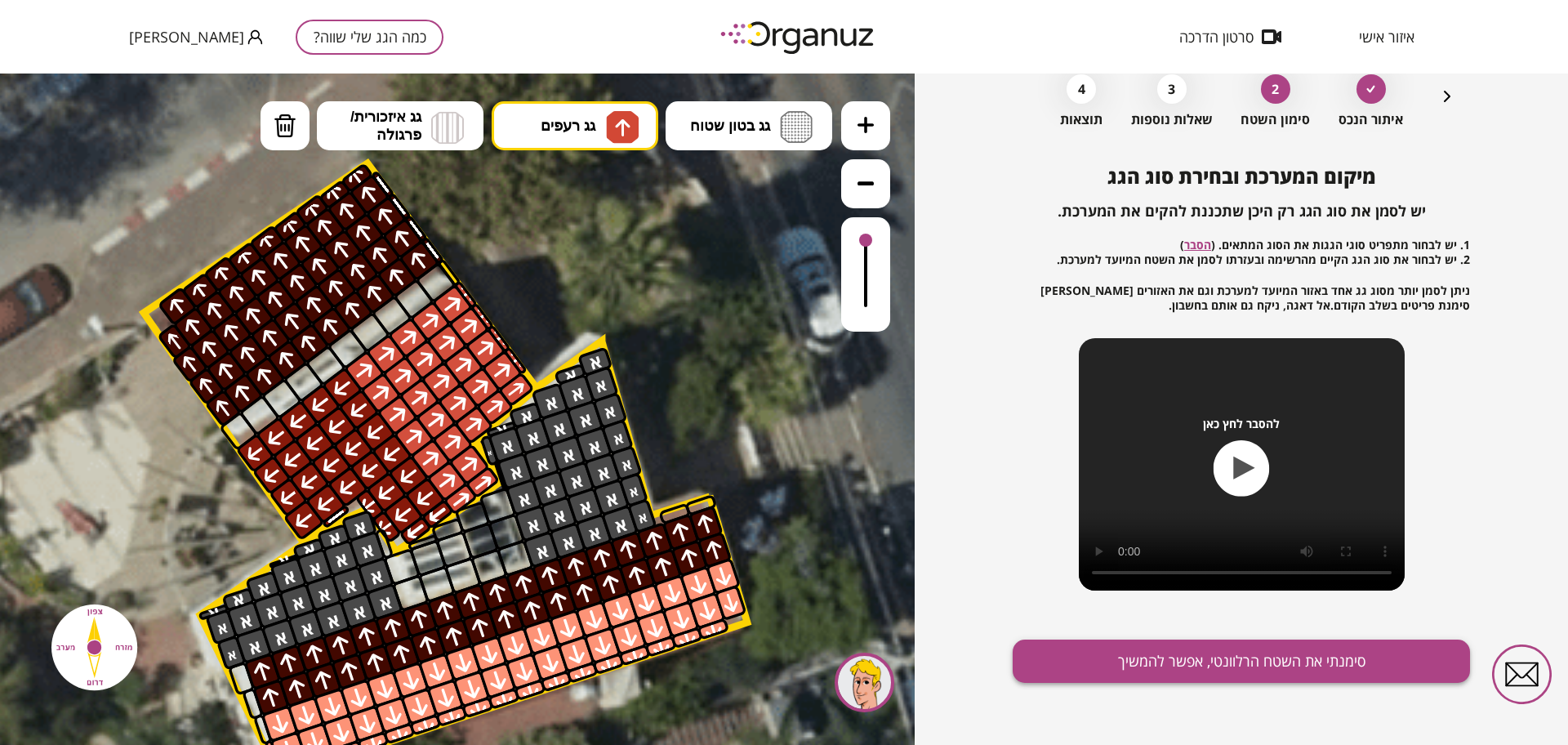
click at [1172, 660] on button "סימנתי את השטח הרלוונטי, אפשר להמשיך" at bounding box center [1241, 661] width 457 height 43
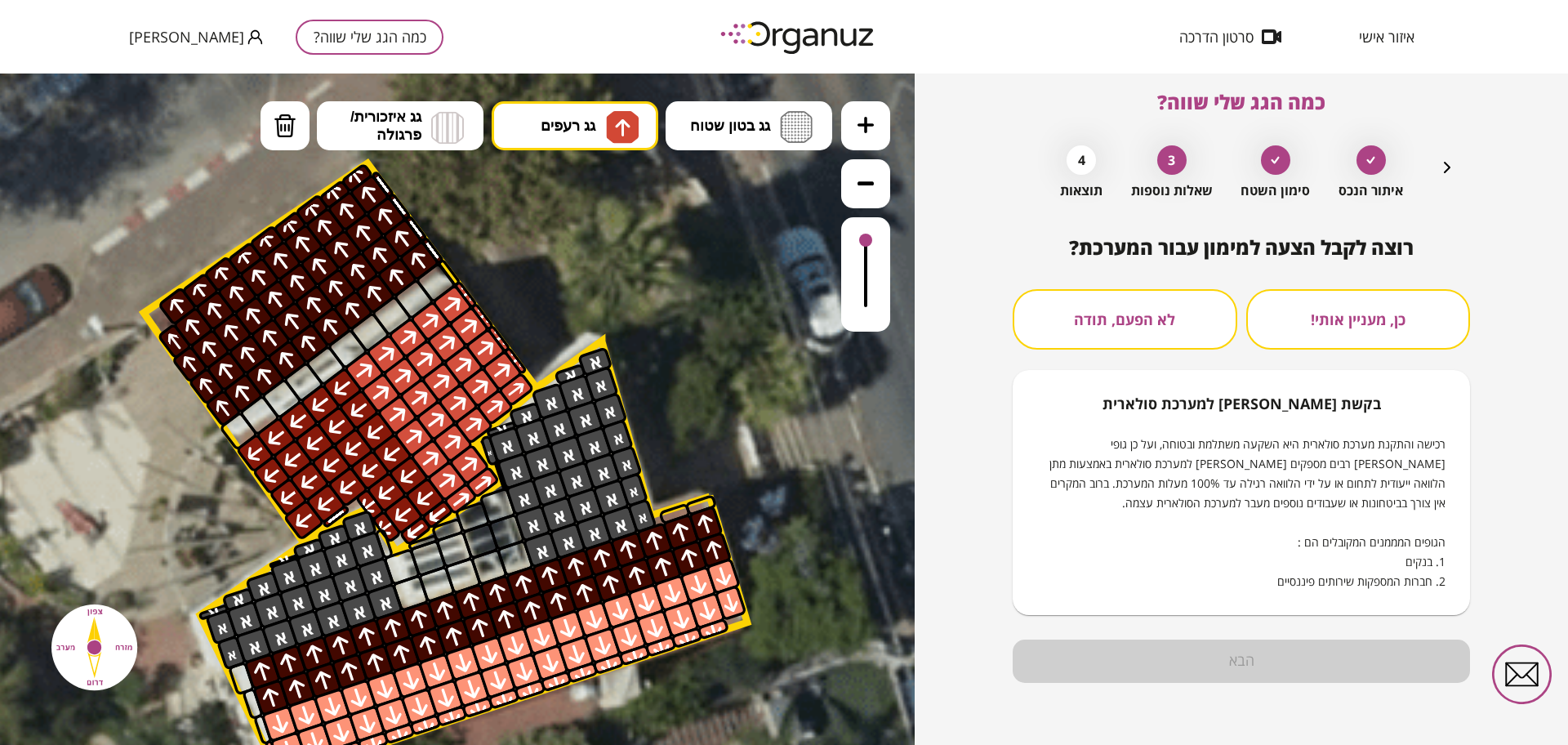
scroll to position [14, 0]
click at [1141, 296] on button "לא הפעם, תודה" at bounding box center [1125, 319] width 224 height 61
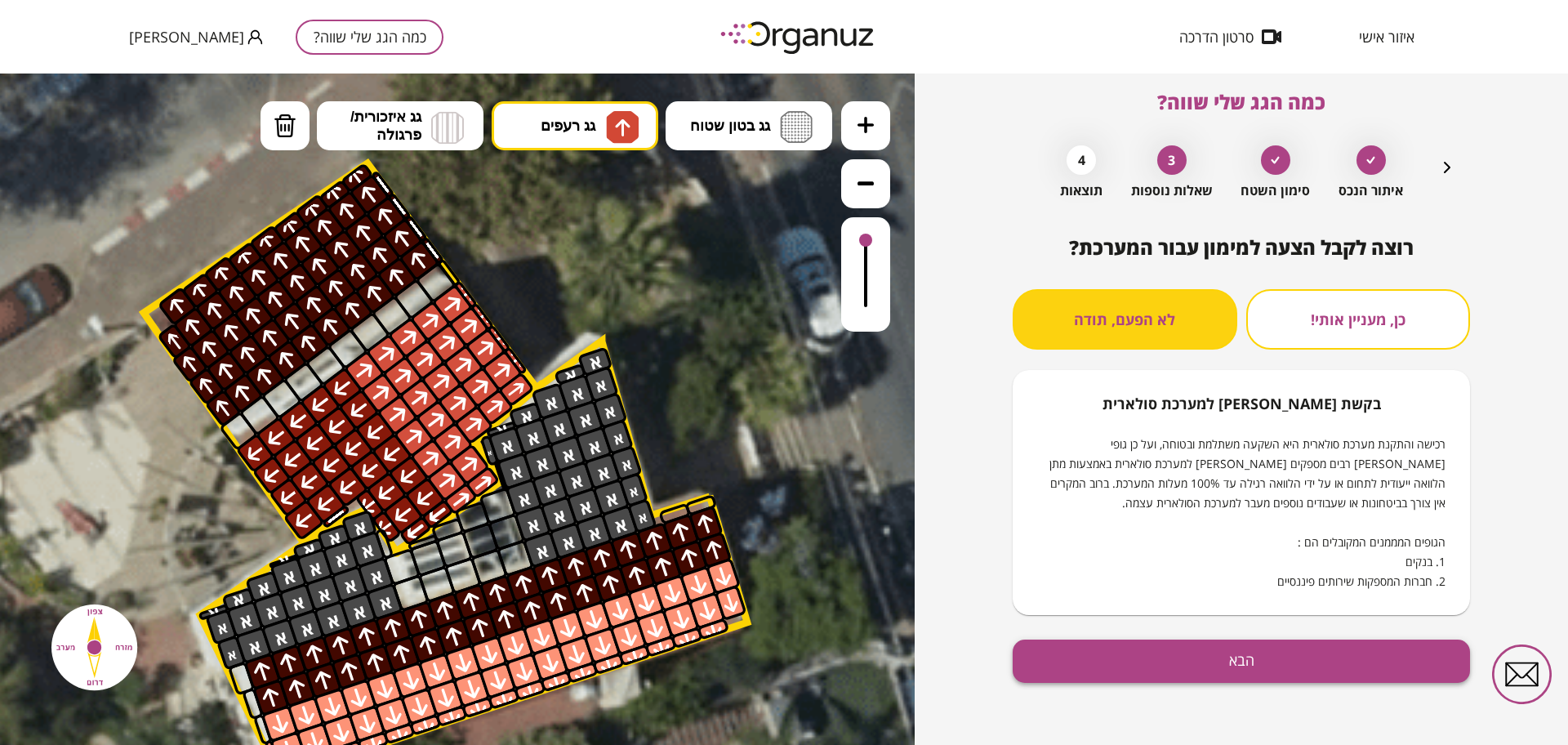
click at [1178, 662] on button "הבא" at bounding box center [1241, 661] width 457 height 43
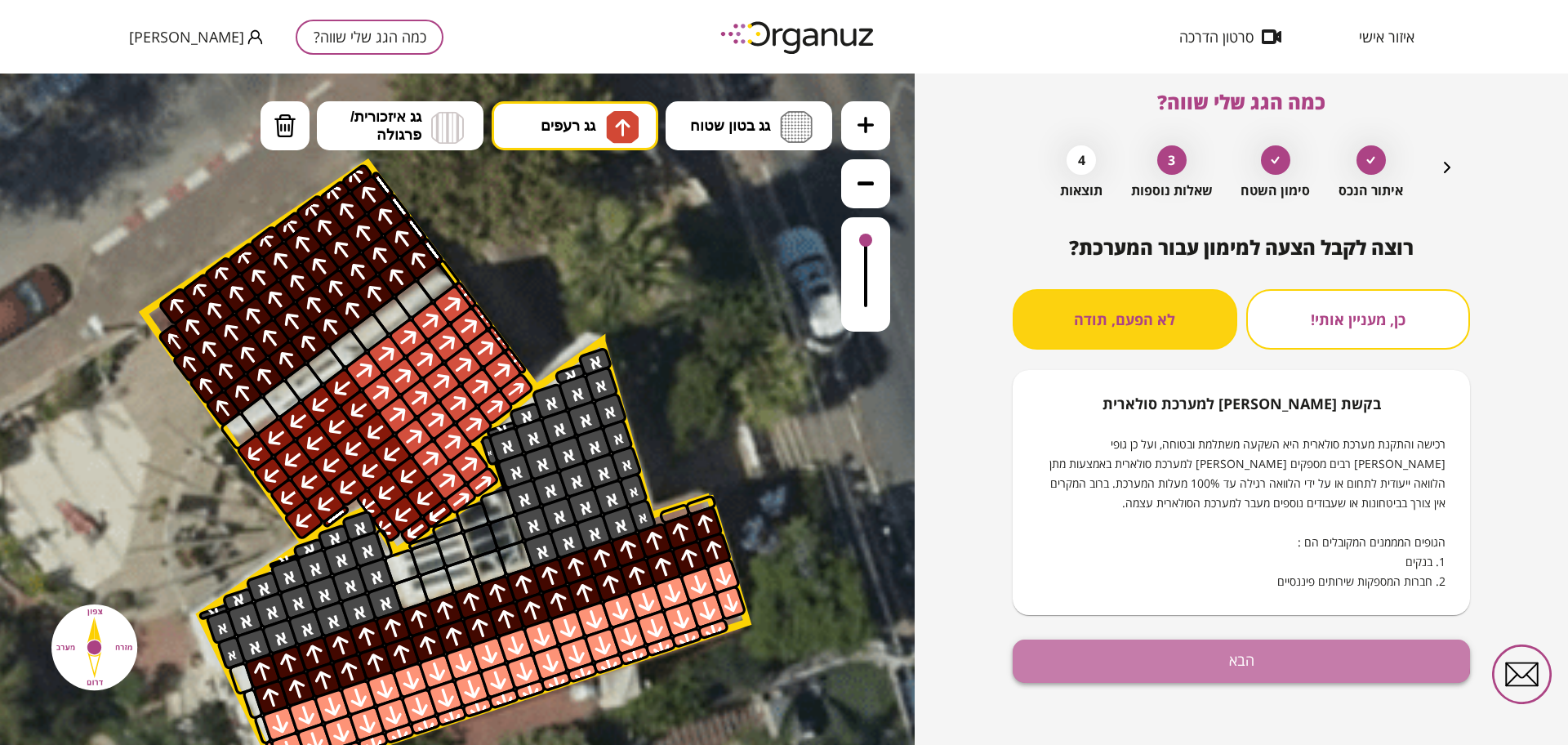
click at [1178, 646] on button "הבא" at bounding box center [1241, 661] width 457 height 43
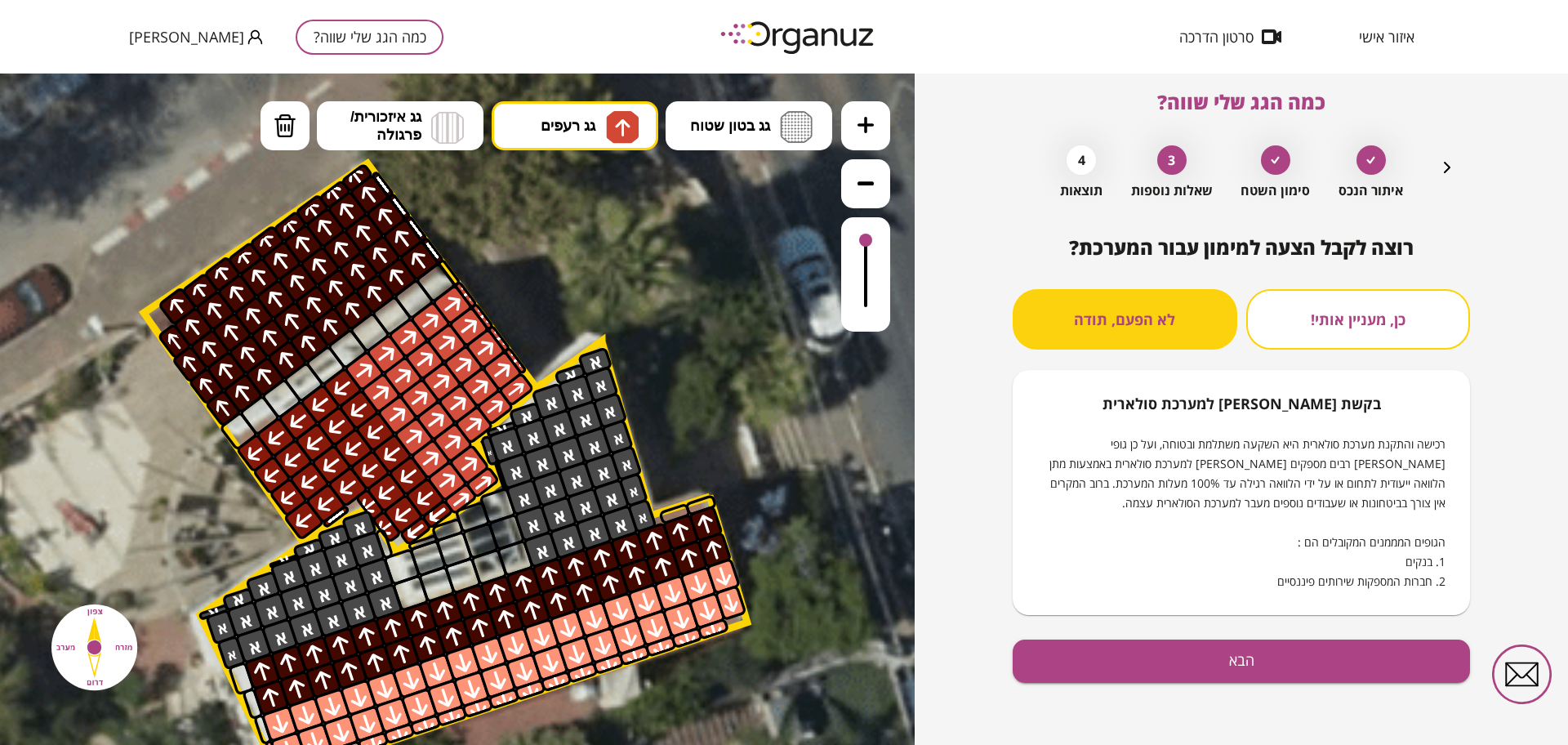
click at [1329, 302] on button "כן, מעניין אותי!" at bounding box center [1358, 319] width 224 height 61
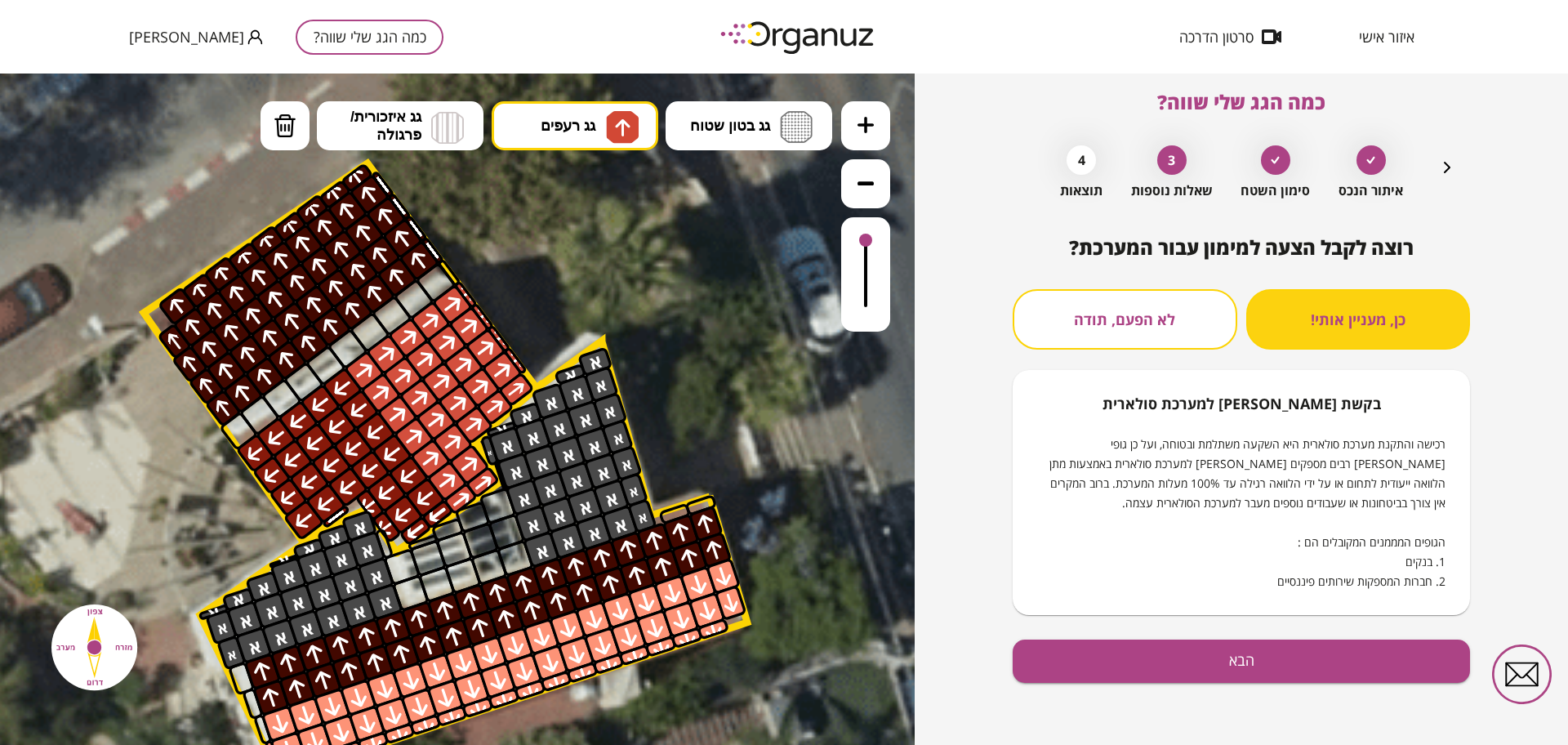
click at [1141, 319] on button "לא הפעם, תודה" at bounding box center [1125, 319] width 224 height 61
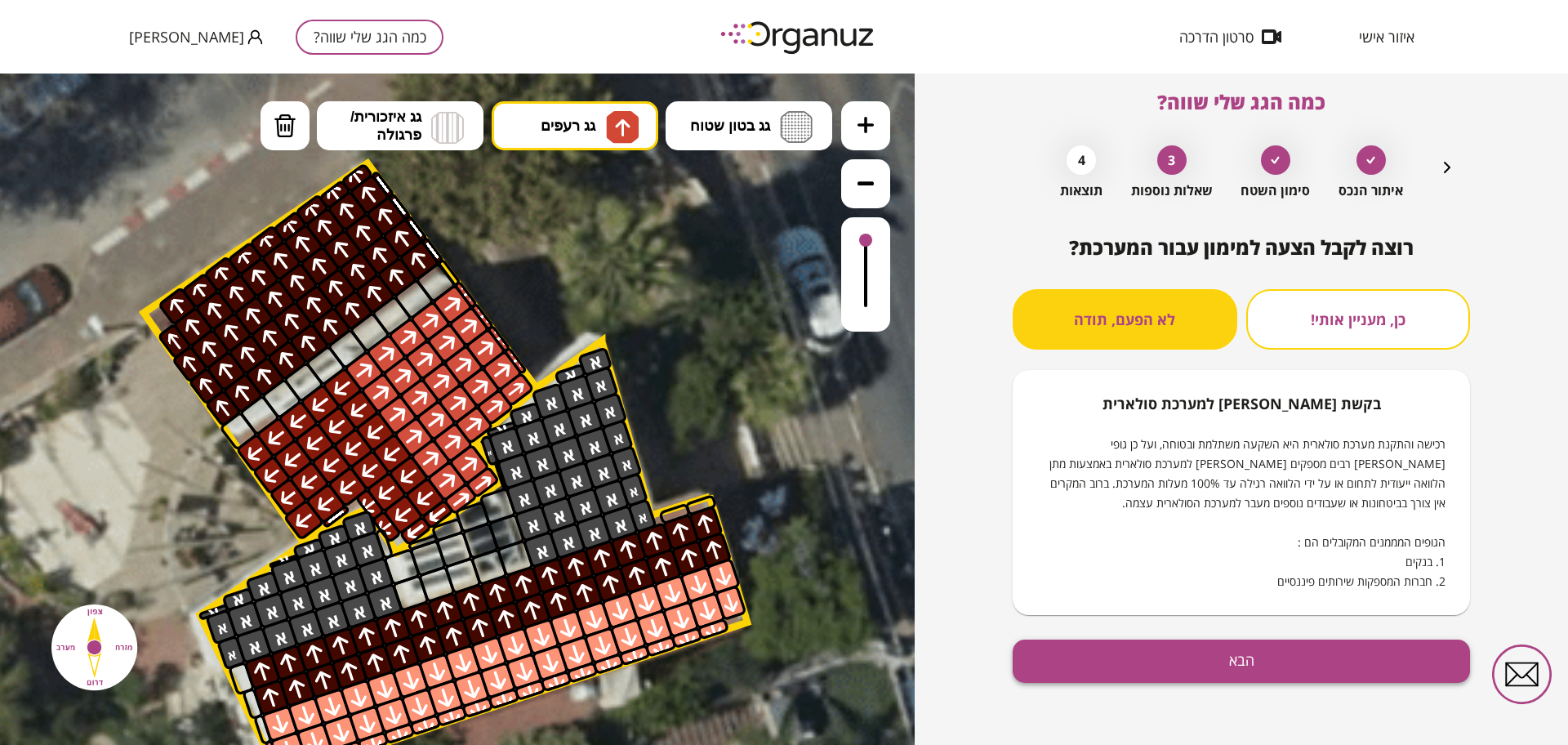
click at [1210, 652] on button "הבא" at bounding box center [1241, 661] width 457 height 43
click at [1443, 163] on icon "button" at bounding box center [1447, 168] width 7 height 12
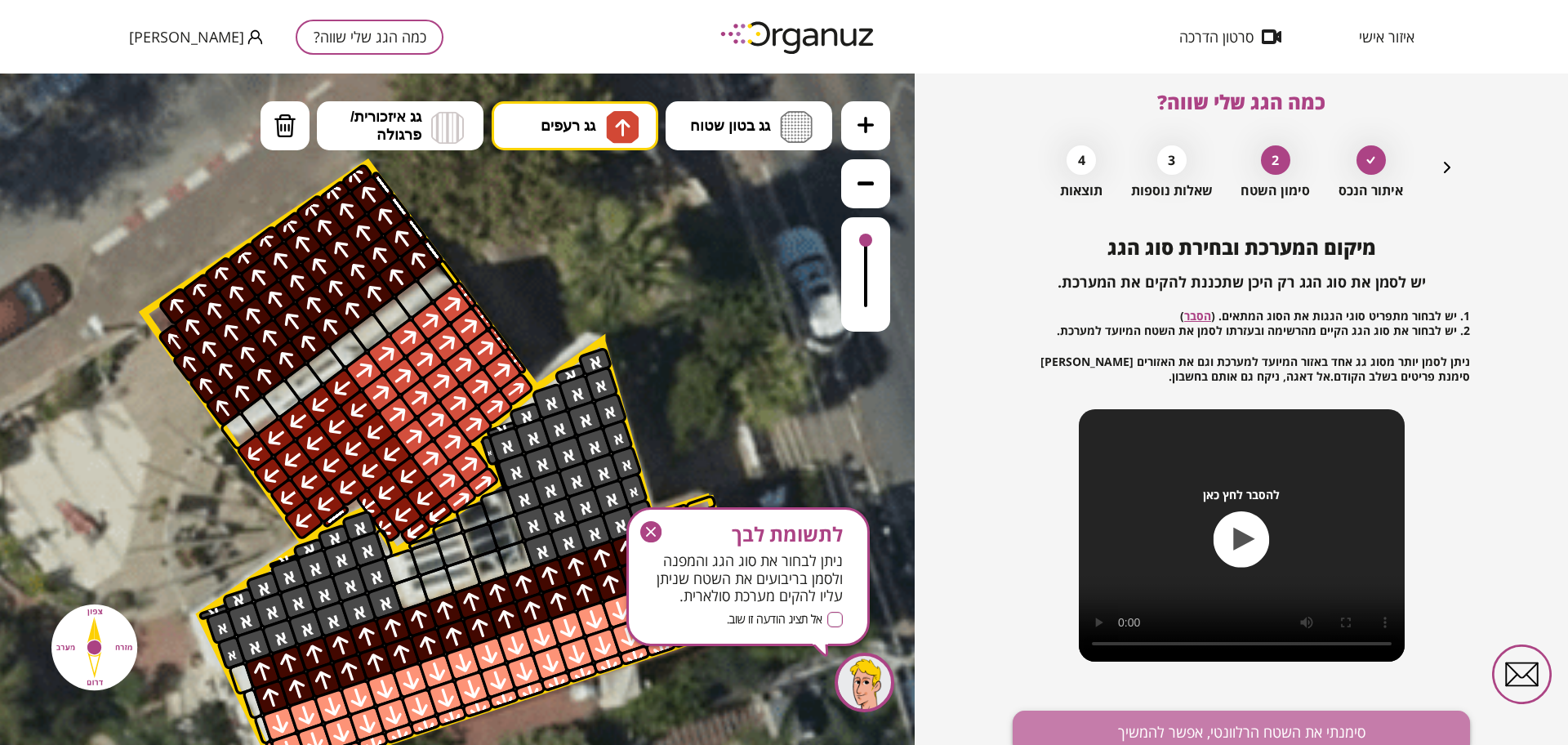
click at [1180, 719] on button "סימנתי את השטח הרלוונטי, אפשר להמשיך" at bounding box center [1241, 733] width 457 height 43
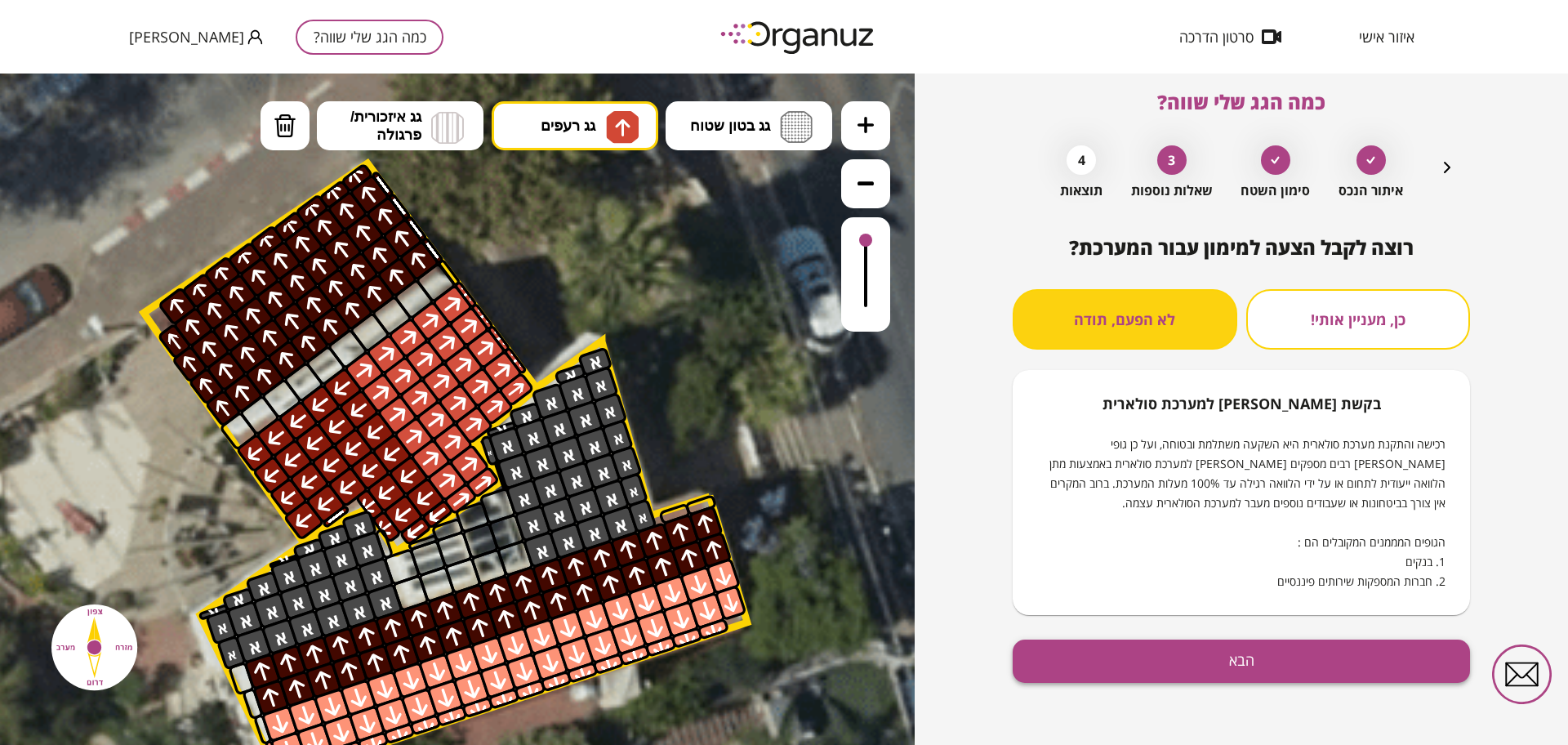
click at [1237, 656] on button "הבא" at bounding box center [1241, 661] width 457 height 43
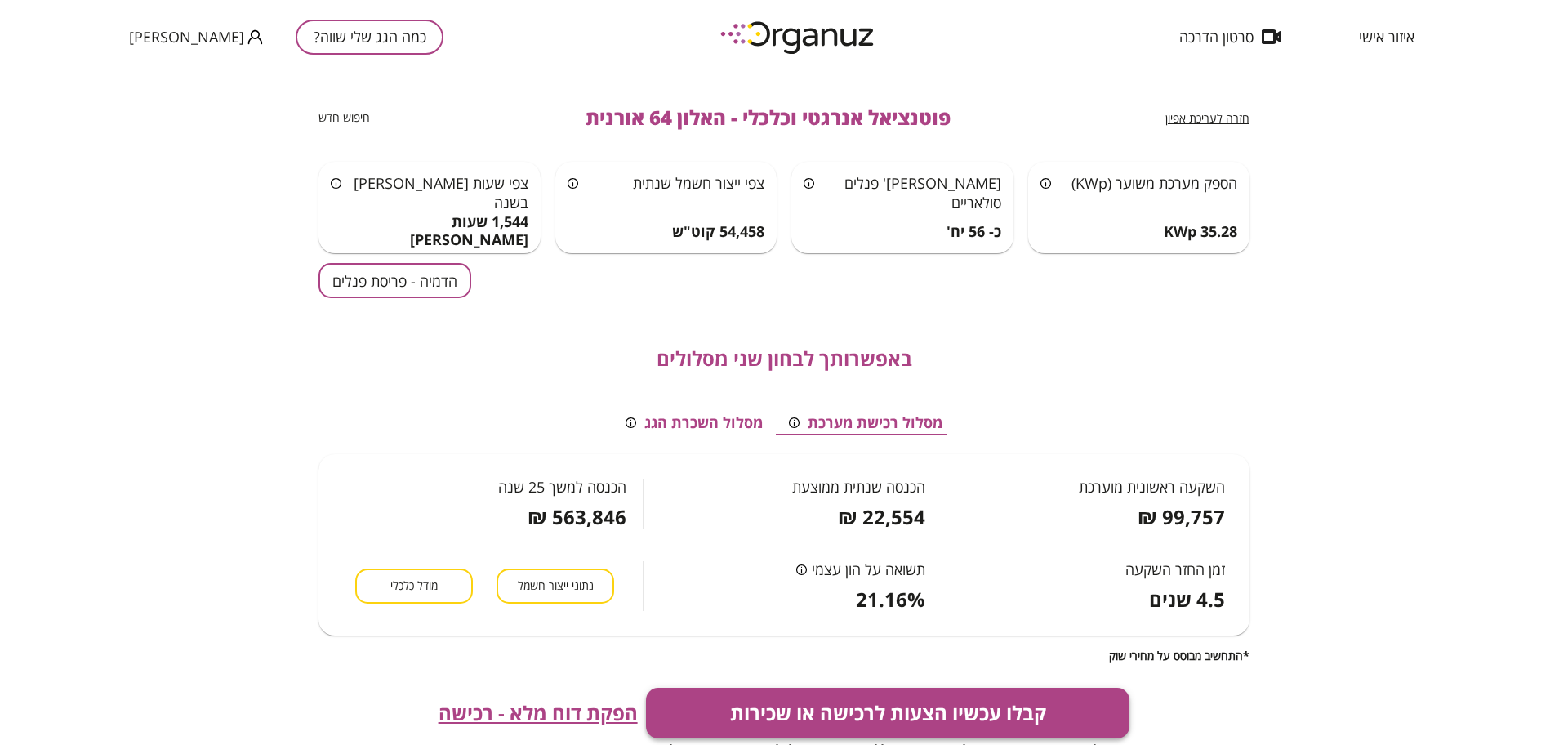
click at [950, 694] on button "קבלו עכשיו הצעות לרכישה או שכירות" at bounding box center [887, 713] width 484 height 51
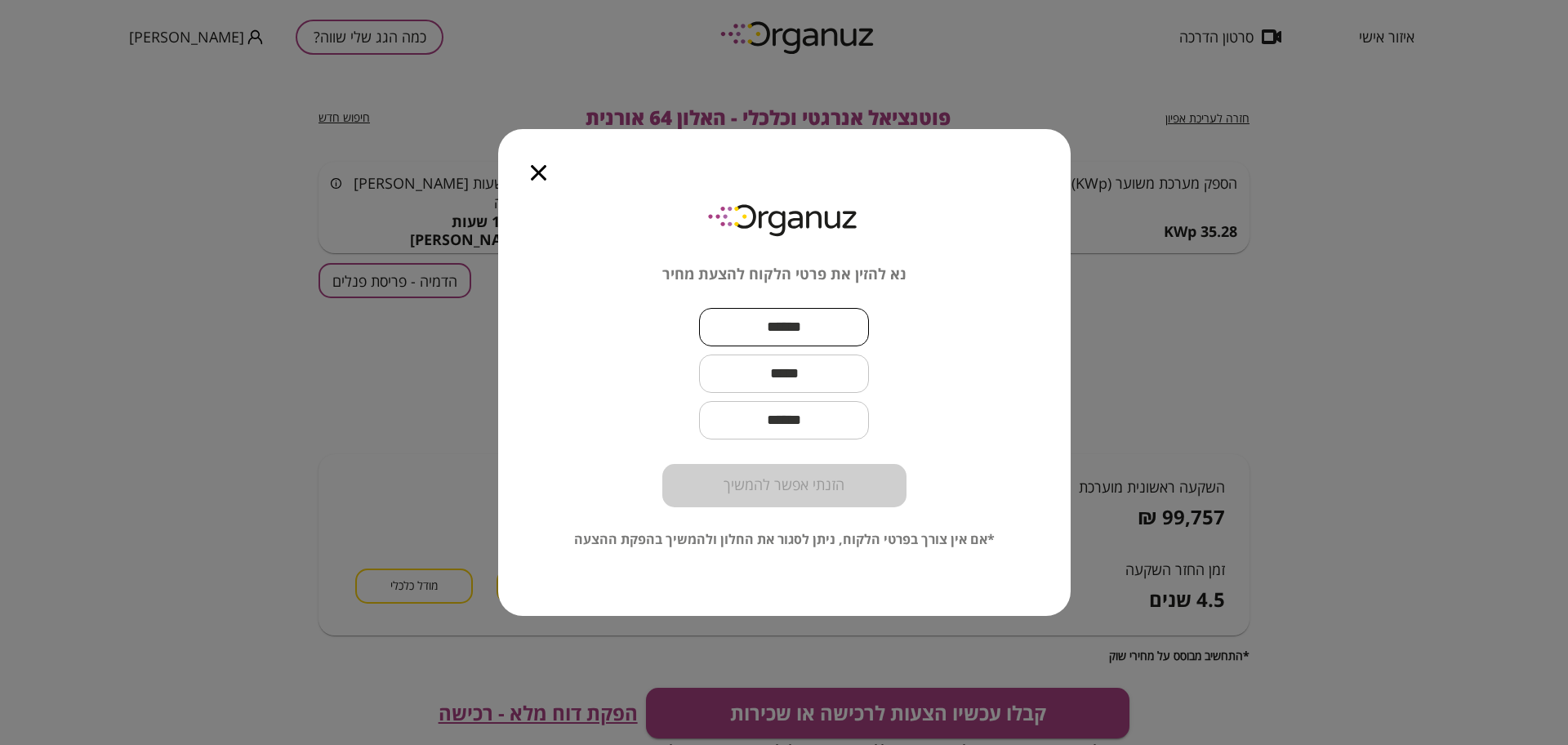
click at [805, 333] on input "text" at bounding box center [784, 327] width 170 height 48
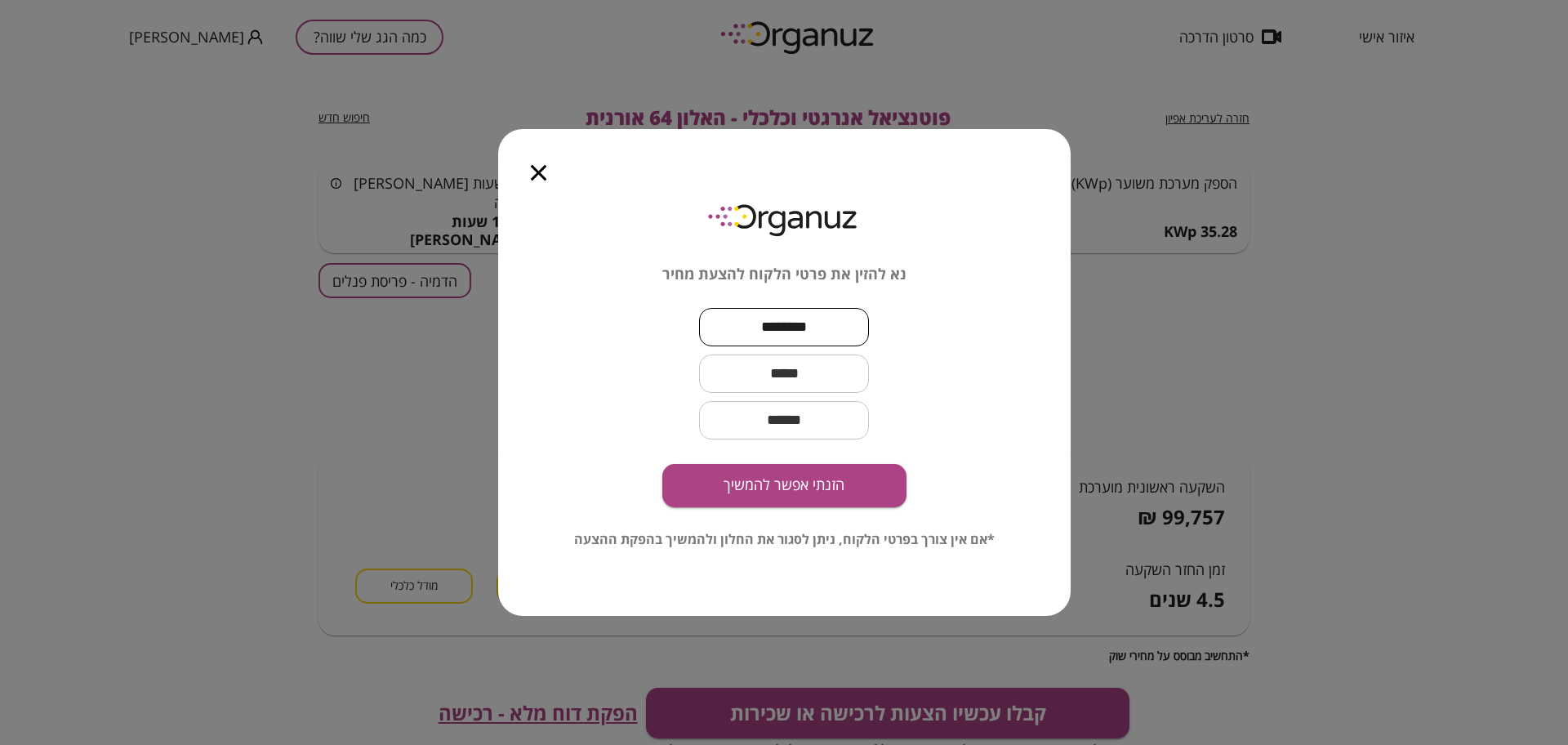
type input "********"
click at [760, 368] on input "text" at bounding box center [784, 374] width 170 height 48
click at [829, 375] on input "text" at bounding box center [784, 374] width 170 height 48
paste input "**********"
type input "**********"
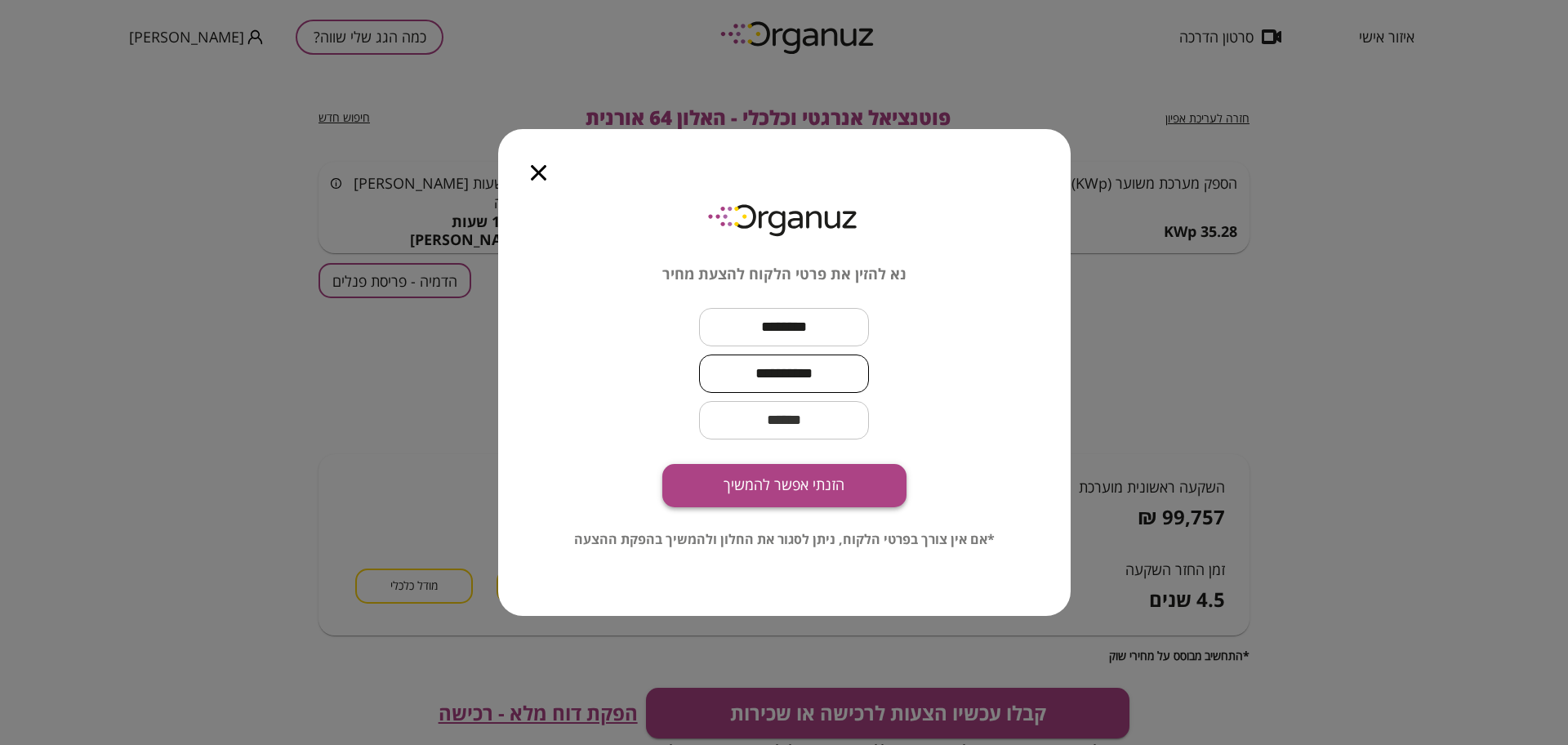
click at [784, 473] on button "הזנתי אפשר להמשיך" at bounding box center [784, 486] width 244 height 43
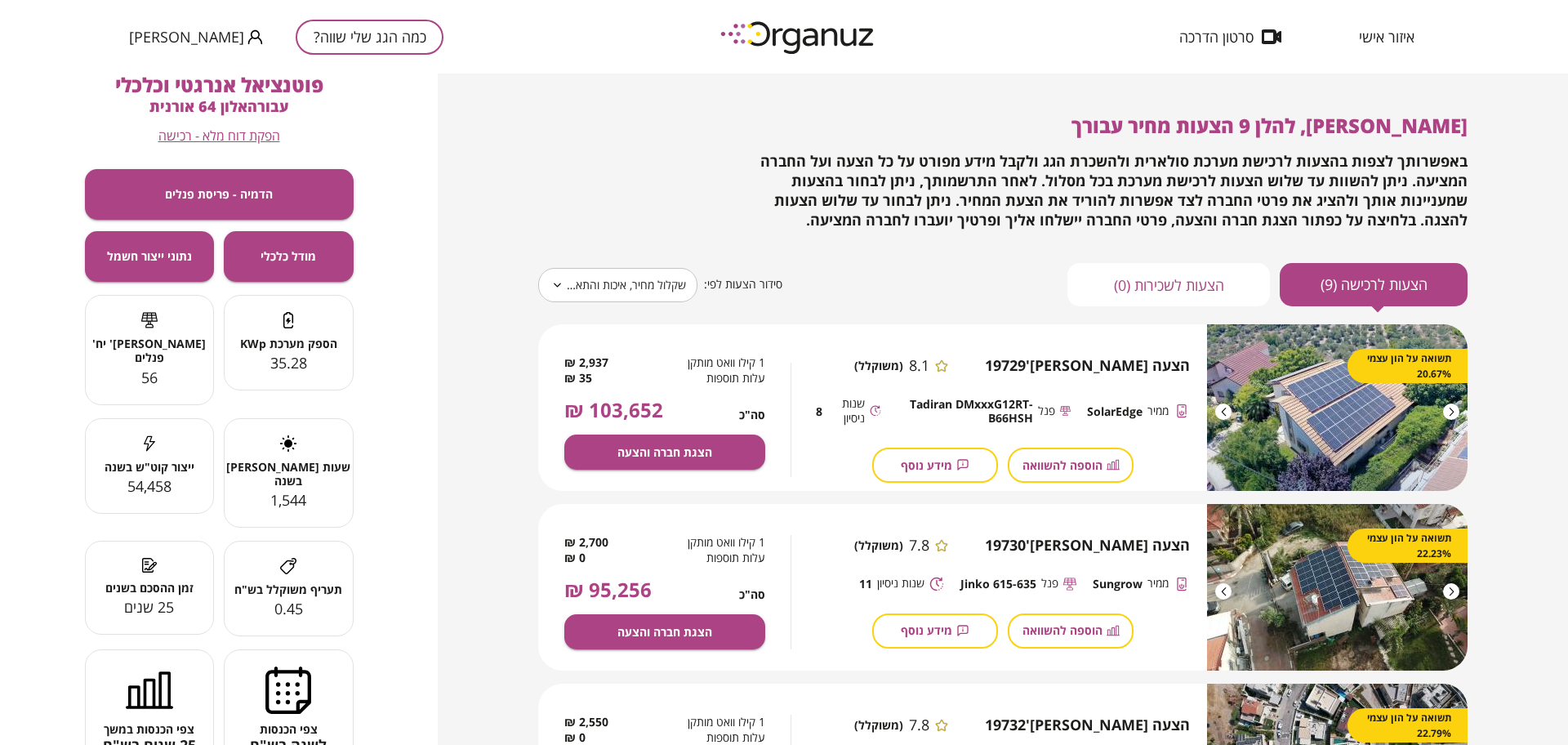
click at [608, 272] on body "**********" at bounding box center [784, 372] width 1568 height 745
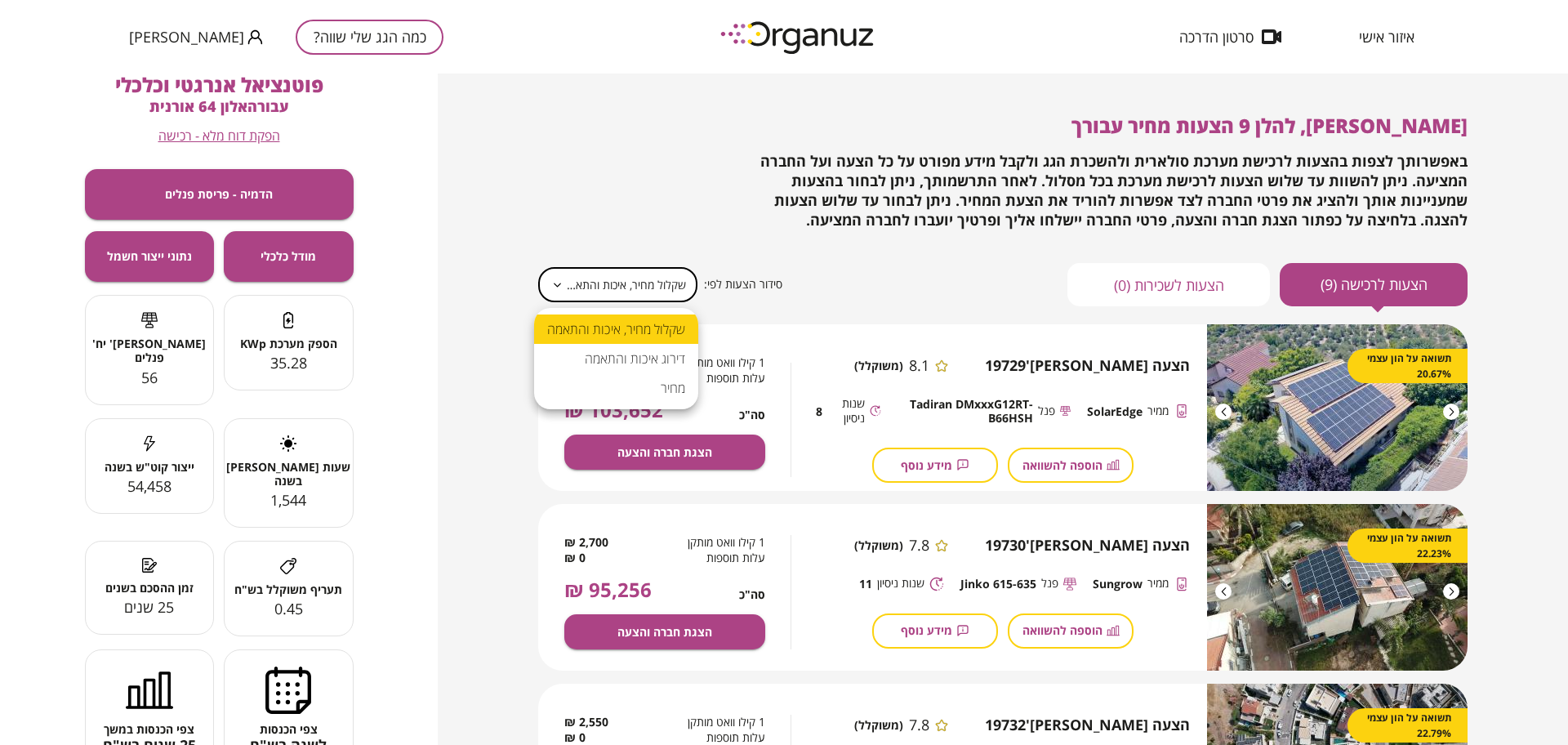
click at [667, 394] on li "מחיר" at bounding box center [616, 388] width 164 height 29
type input "*****"
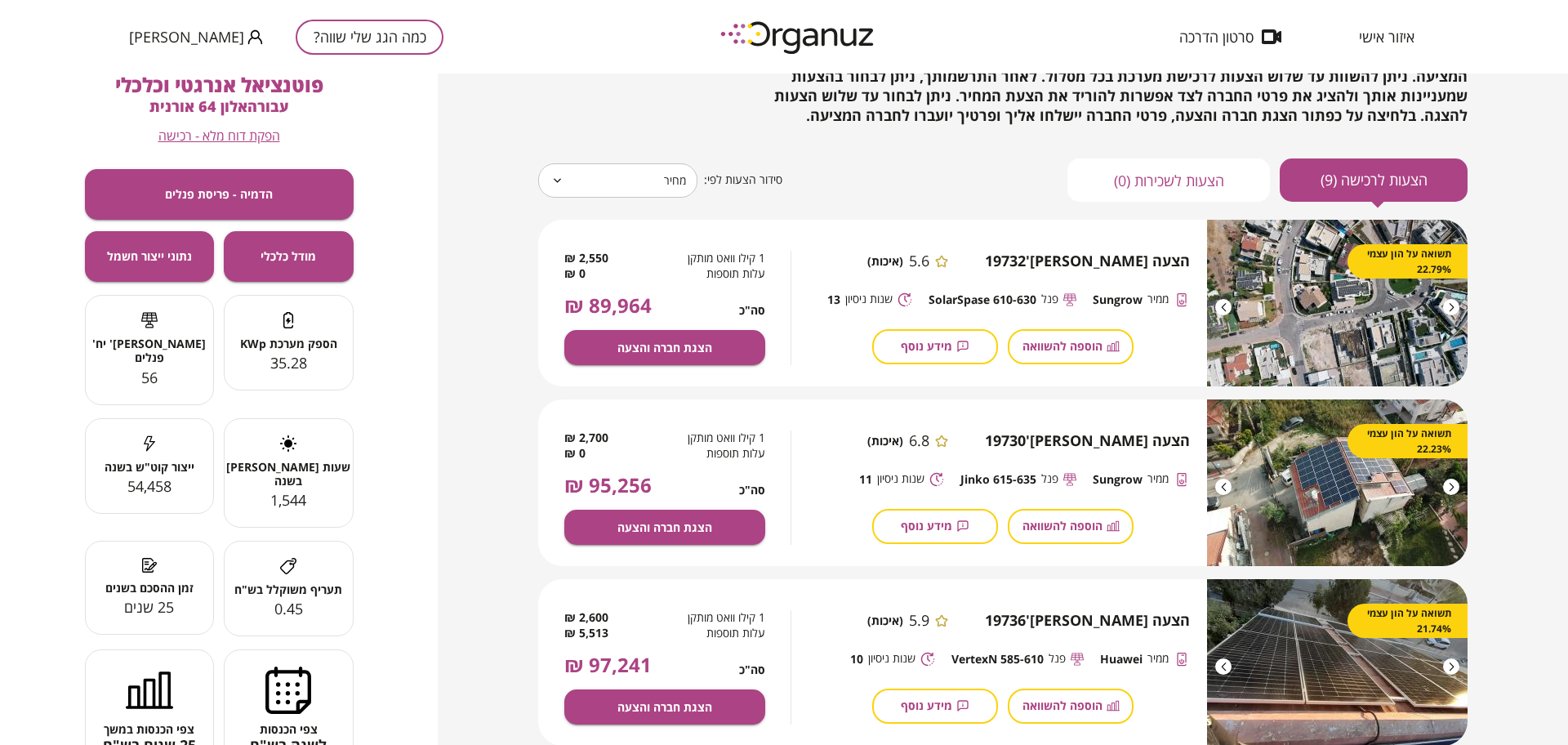
scroll to position [102, 0]
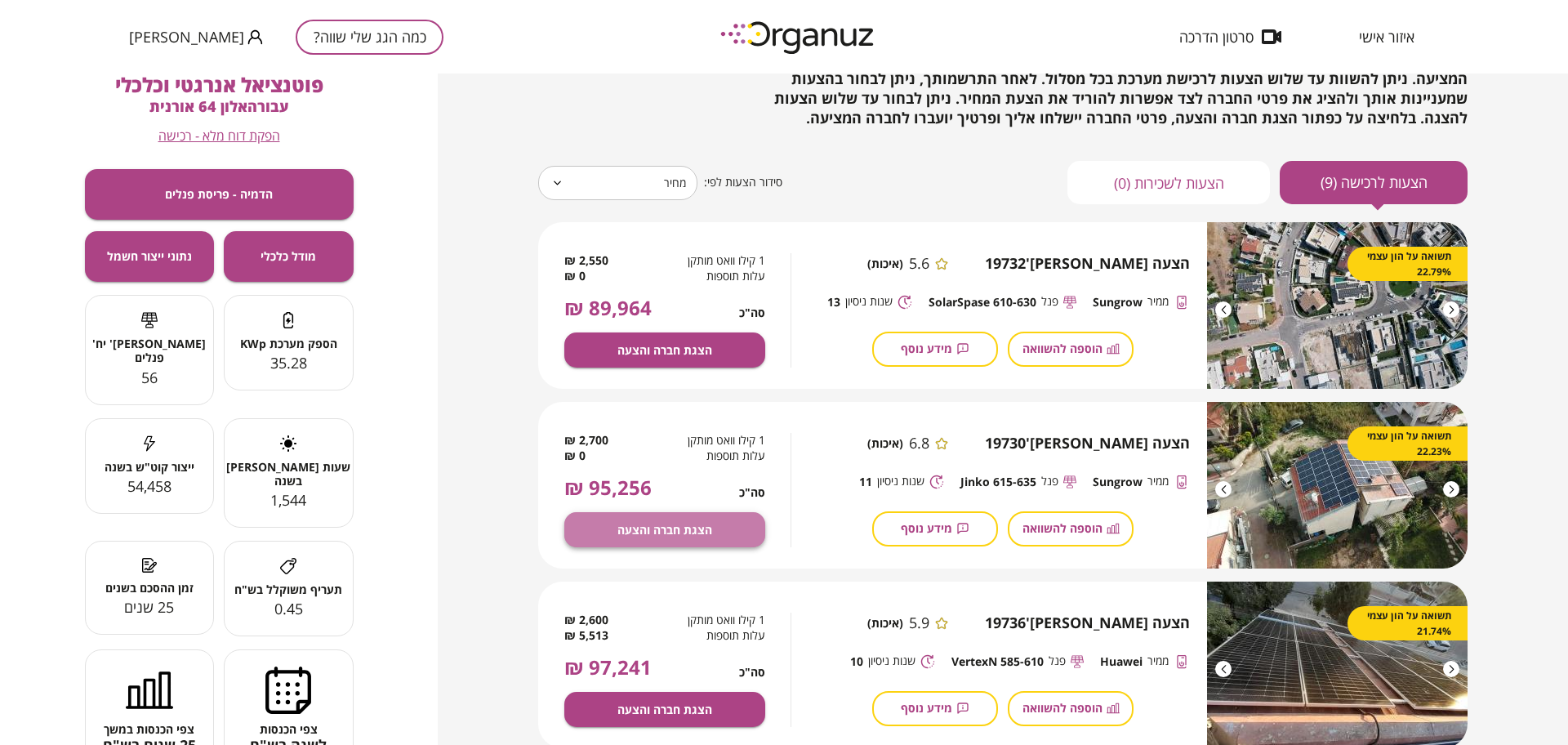
click at [706, 534] on span "הצגת חברה והצעה" at bounding box center [665, 530] width 95 height 14
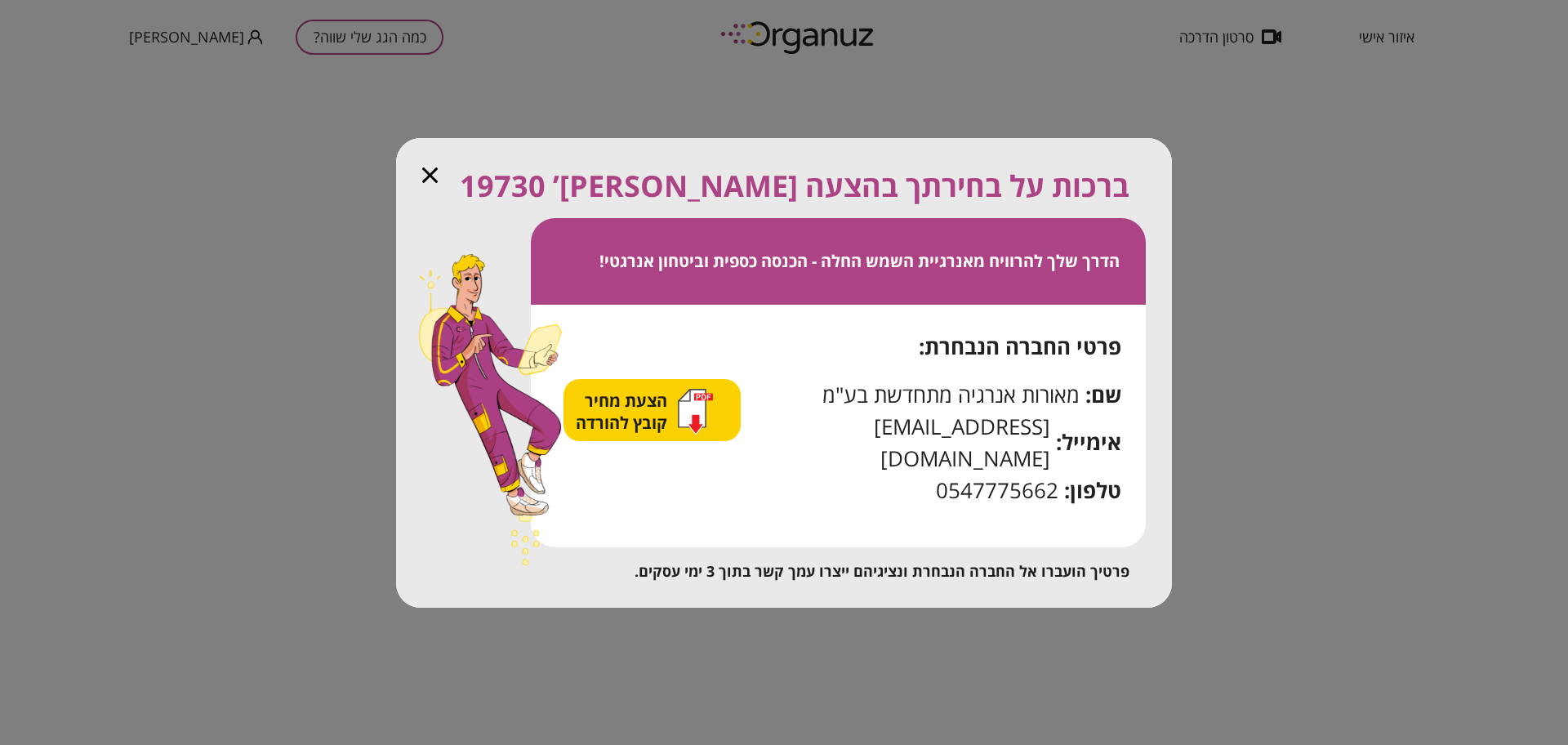
click at [609, 424] on span "הצעת מחיר קובץ להורדה" at bounding box center [623, 411] width 95 height 44
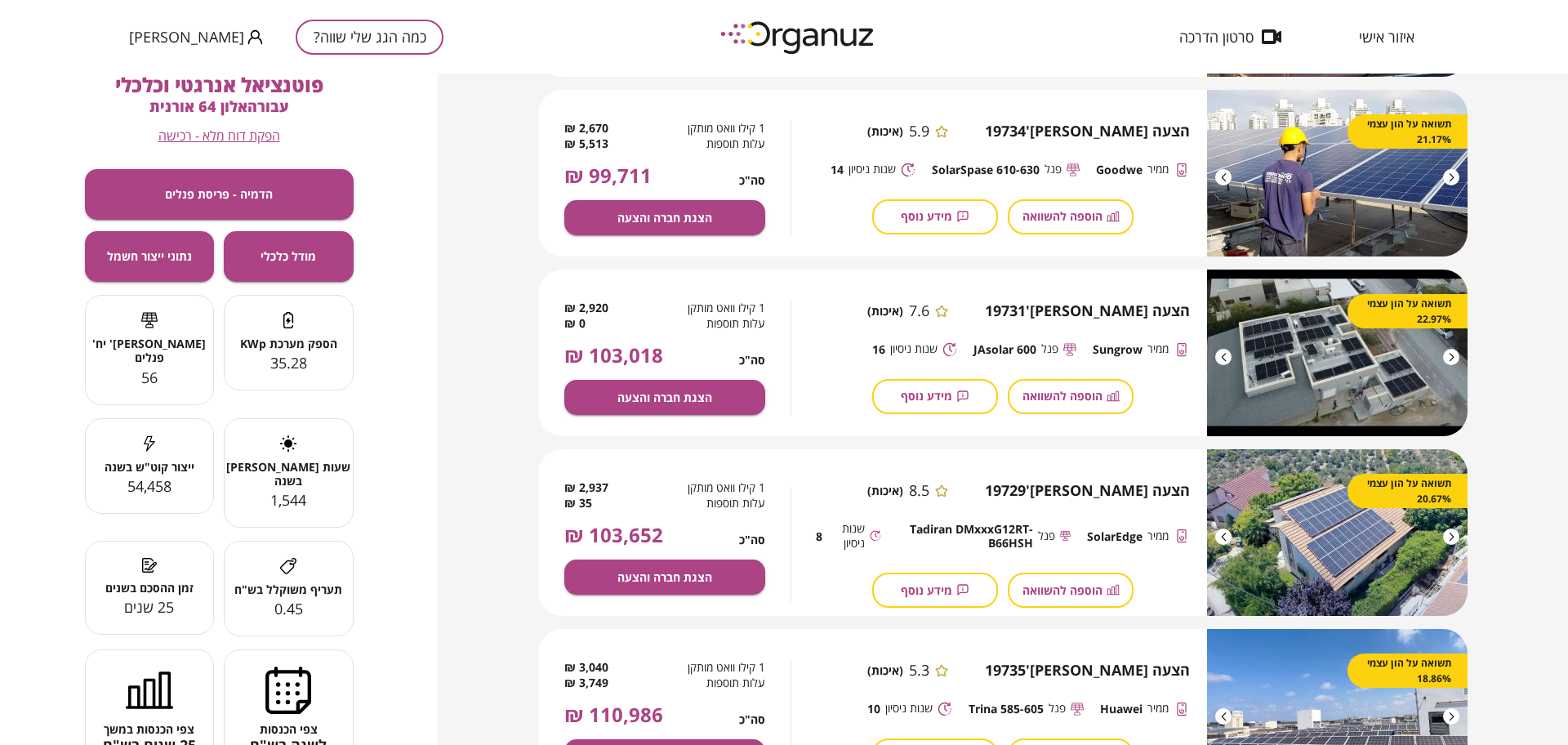
scroll to position [817, 0]
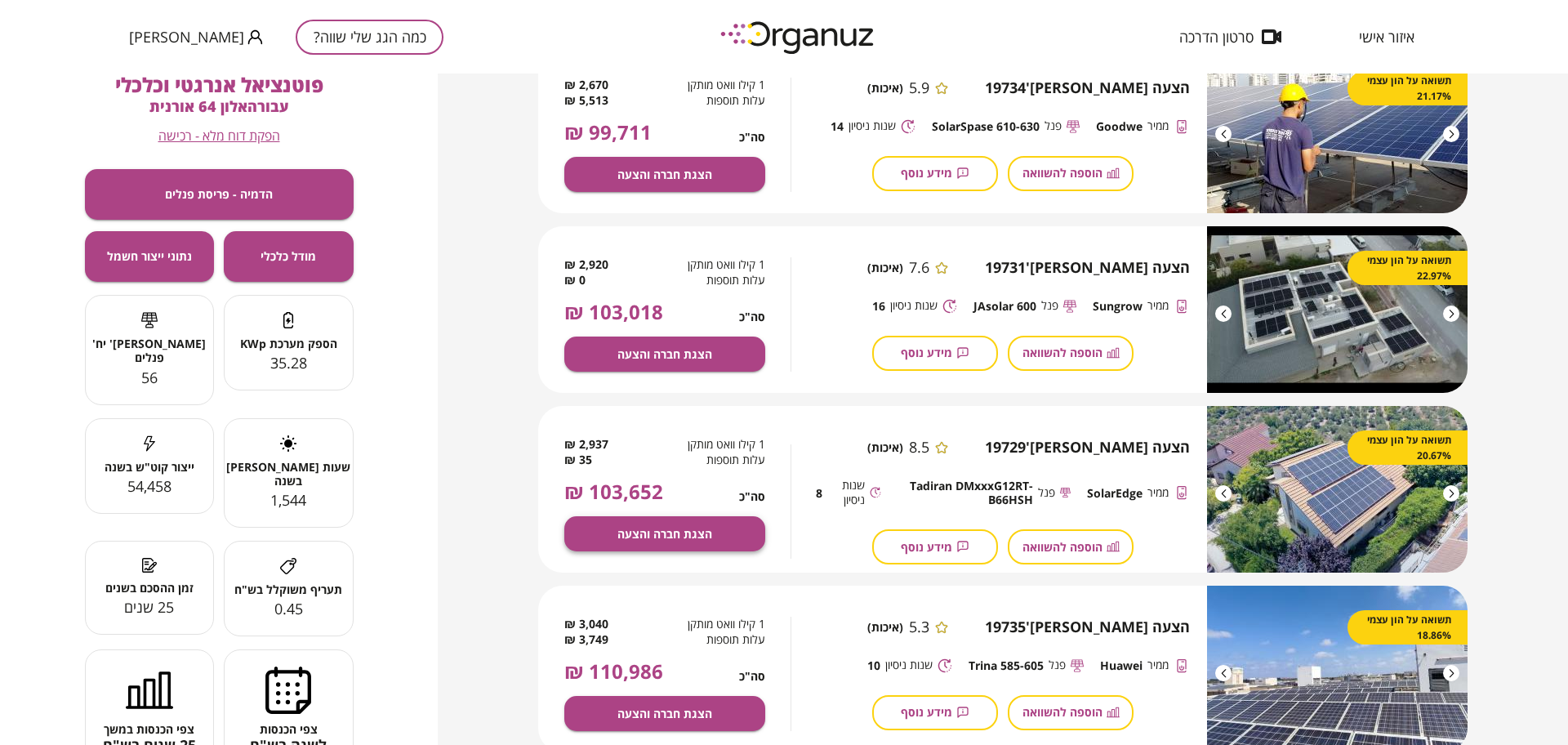
click at [686, 523] on button "הצגת חברה והצעה" at bounding box center [665, 534] width 201 height 35
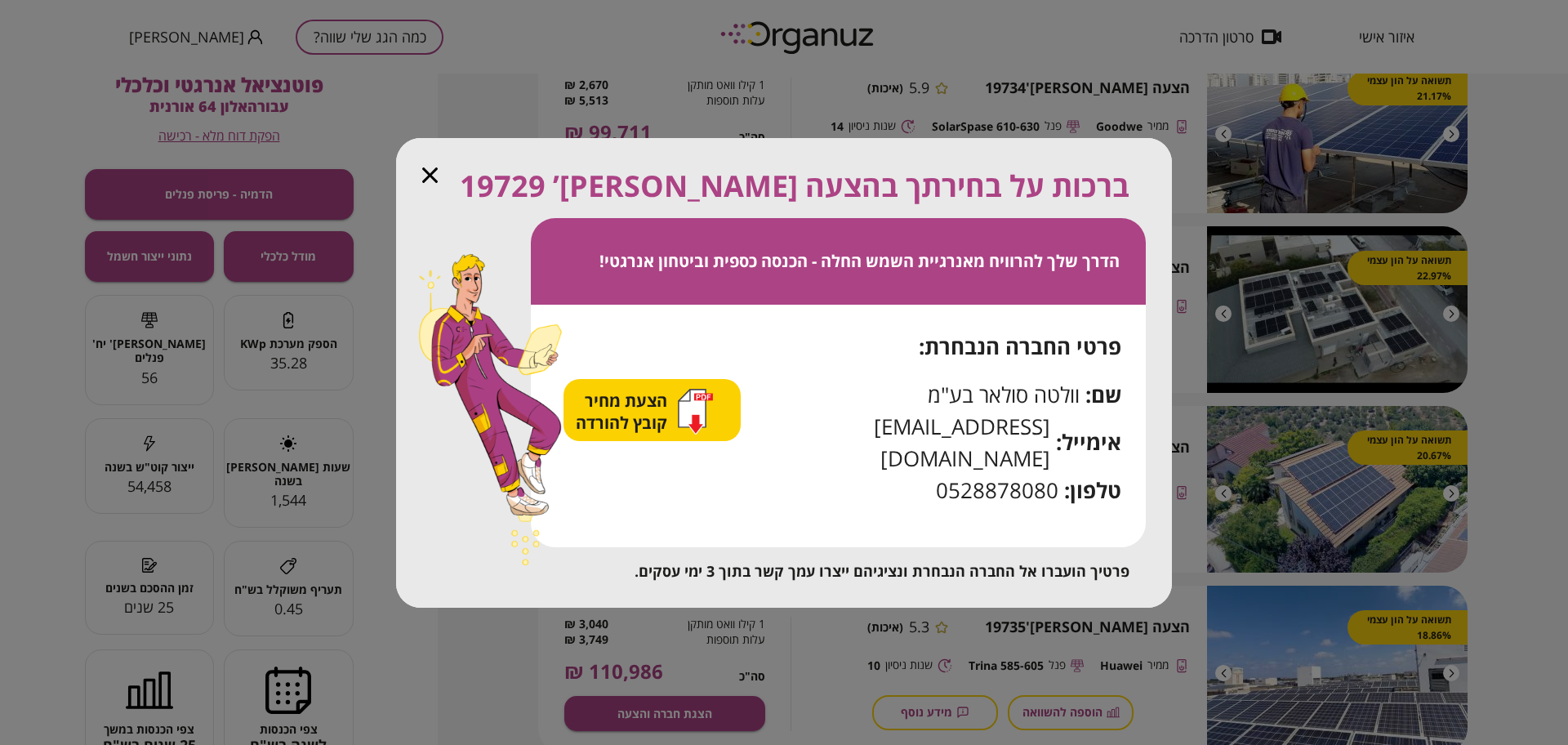
click at [652, 424] on span "הצעת מחיר קובץ להורדה" at bounding box center [623, 411] width 95 height 44
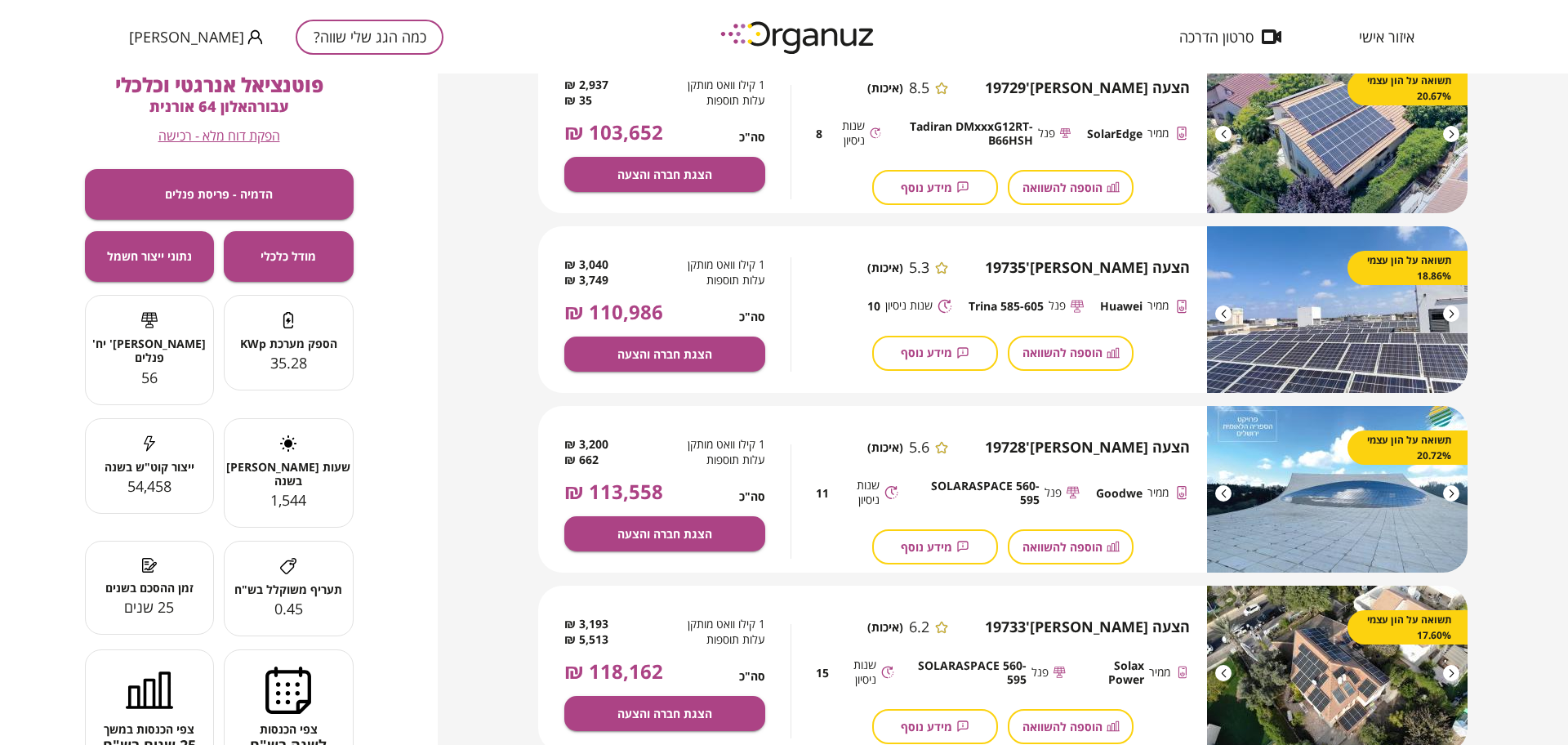
scroll to position [1224, 0]
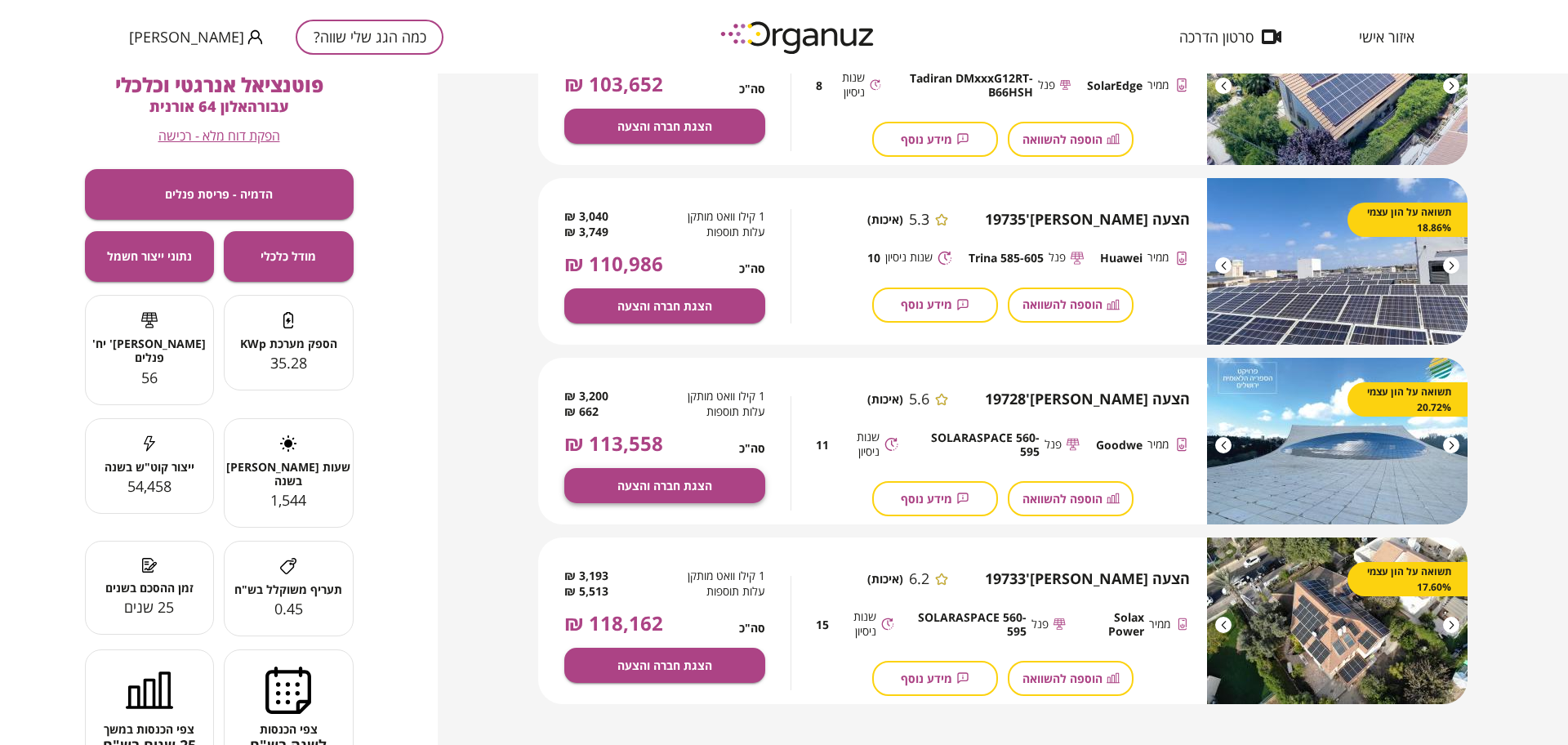
click at [717, 492] on button "הצגת חברה והצעה" at bounding box center [665, 486] width 201 height 35
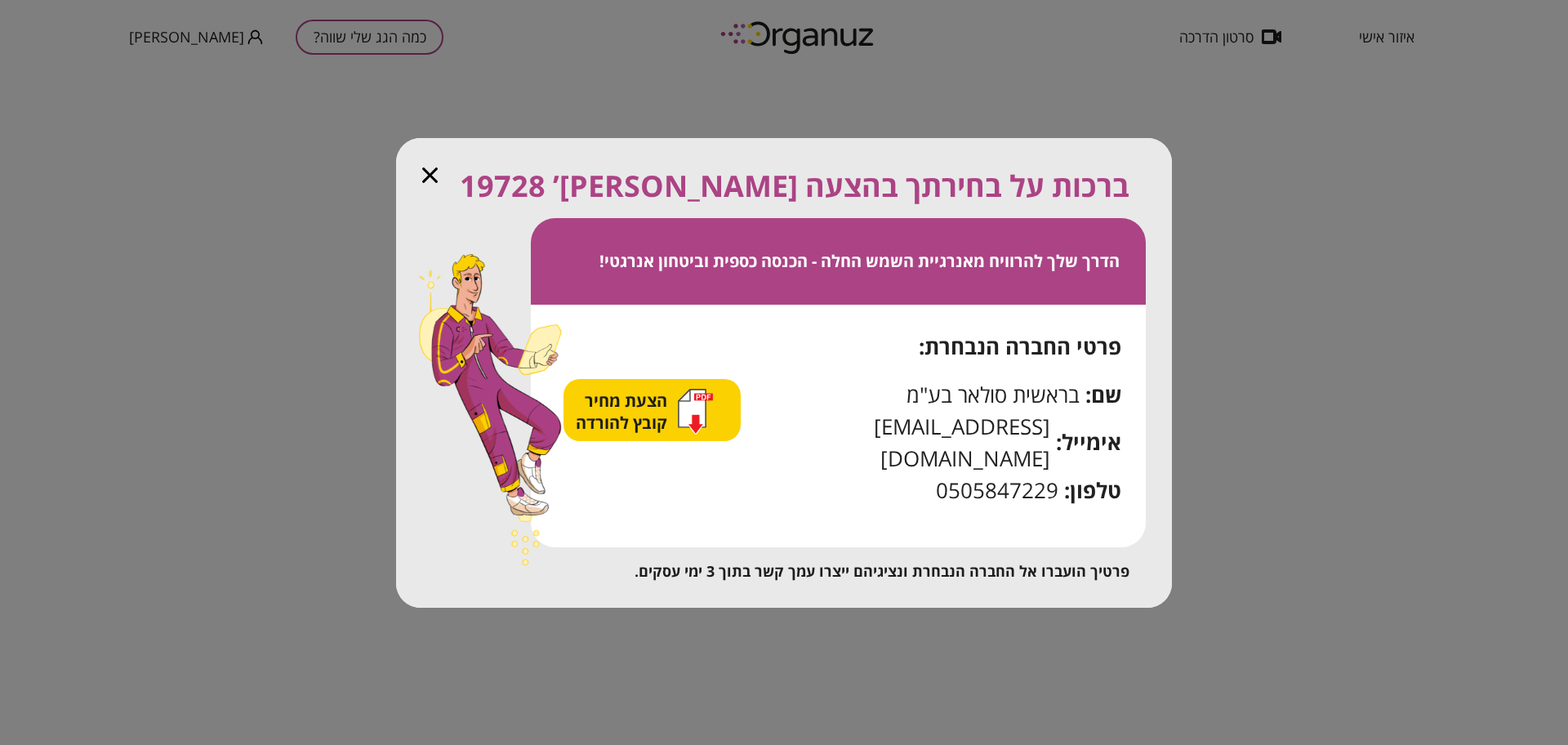
click at [647, 415] on span "הצעת מחיר קובץ להורדה" at bounding box center [623, 411] width 95 height 44
